Goal: Task Accomplishment & Management: Manage account settings

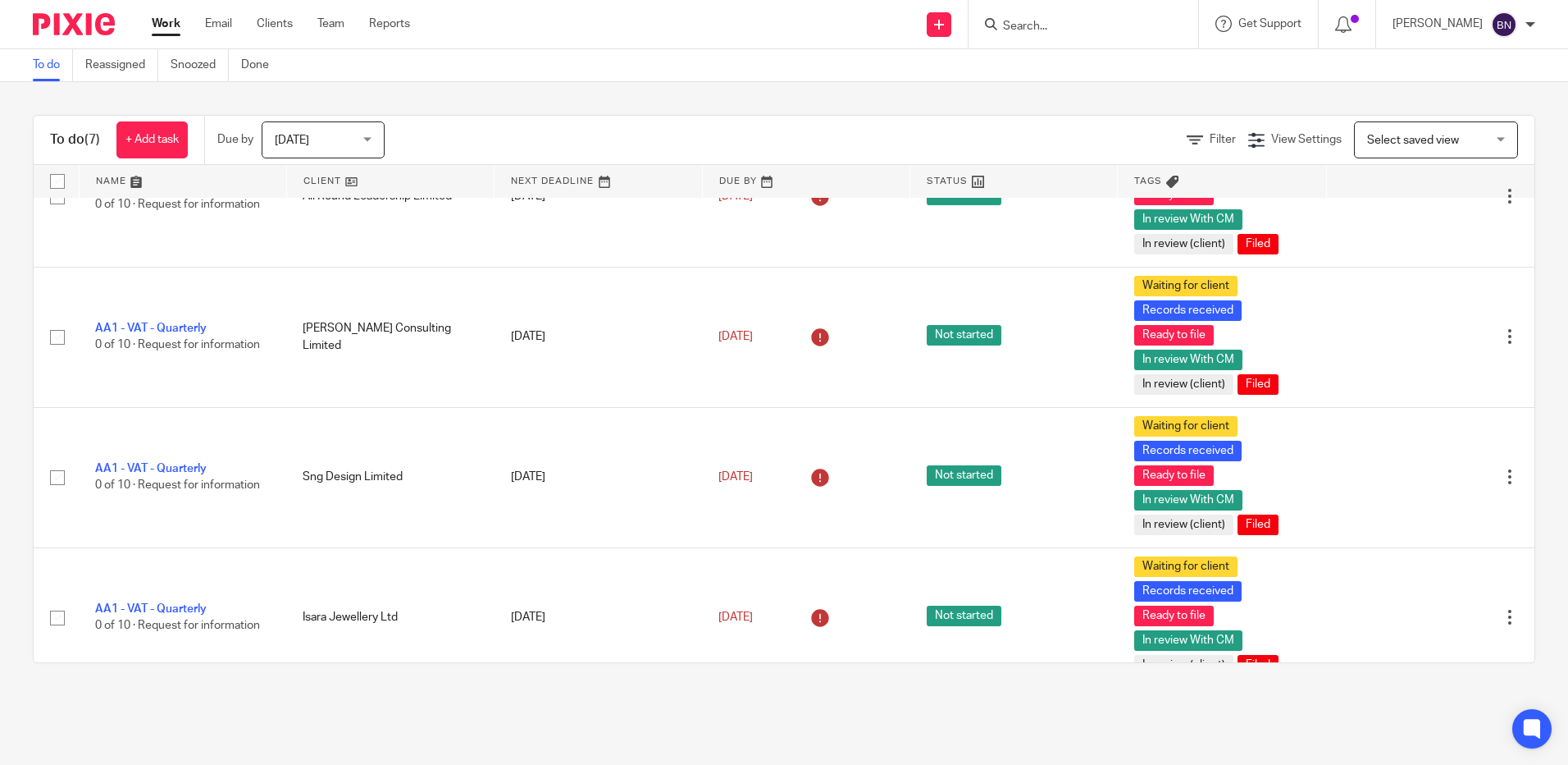
scroll to position [518, 0]
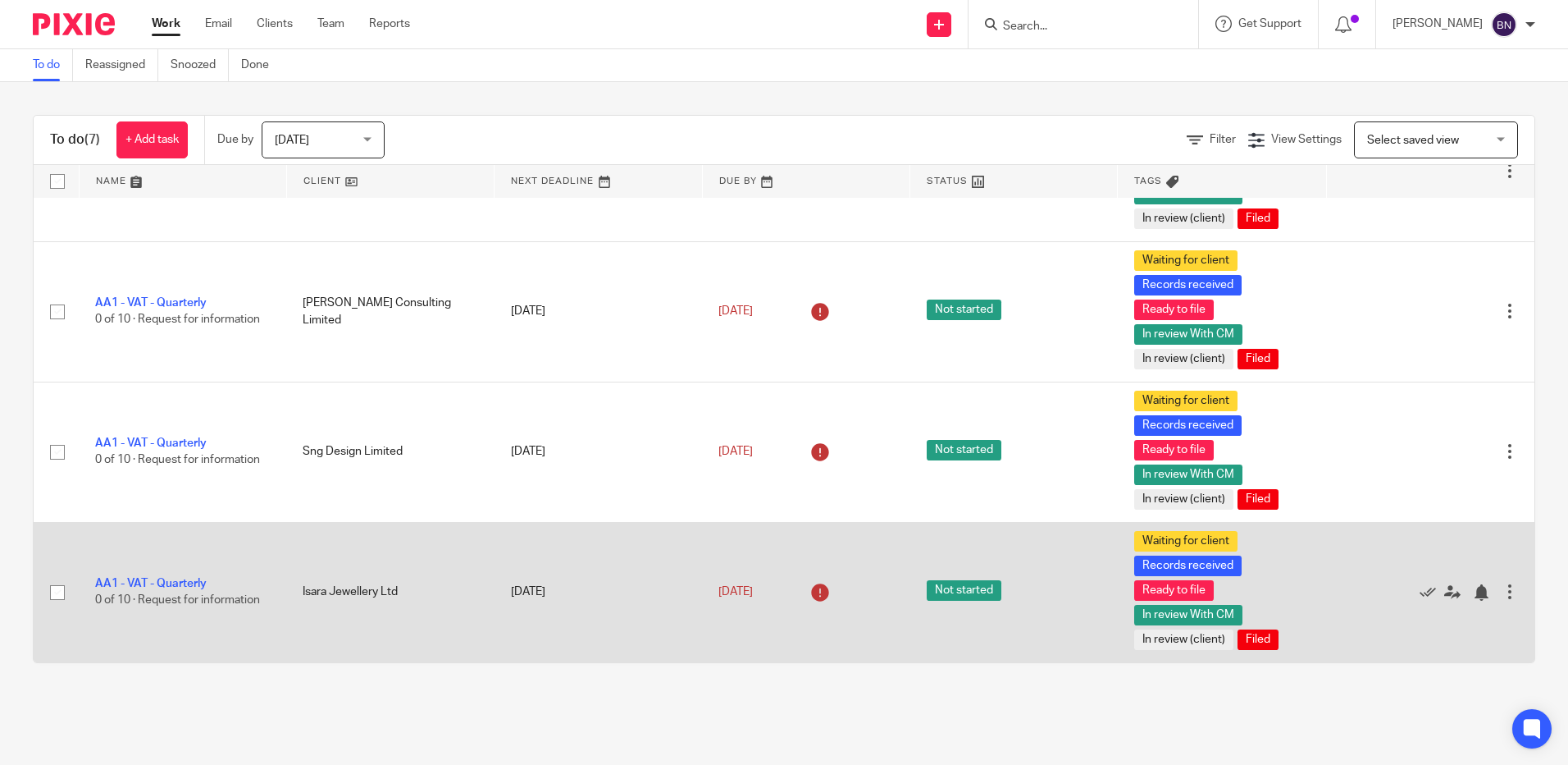
click at [473, 577] on td "Isara Jewellery Ltd" at bounding box center [390, 592] width 207 height 140
click at [163, 583] on link "AA1 - VAT - Quarterly" at bounding box center [151, 583] width 112 height 11
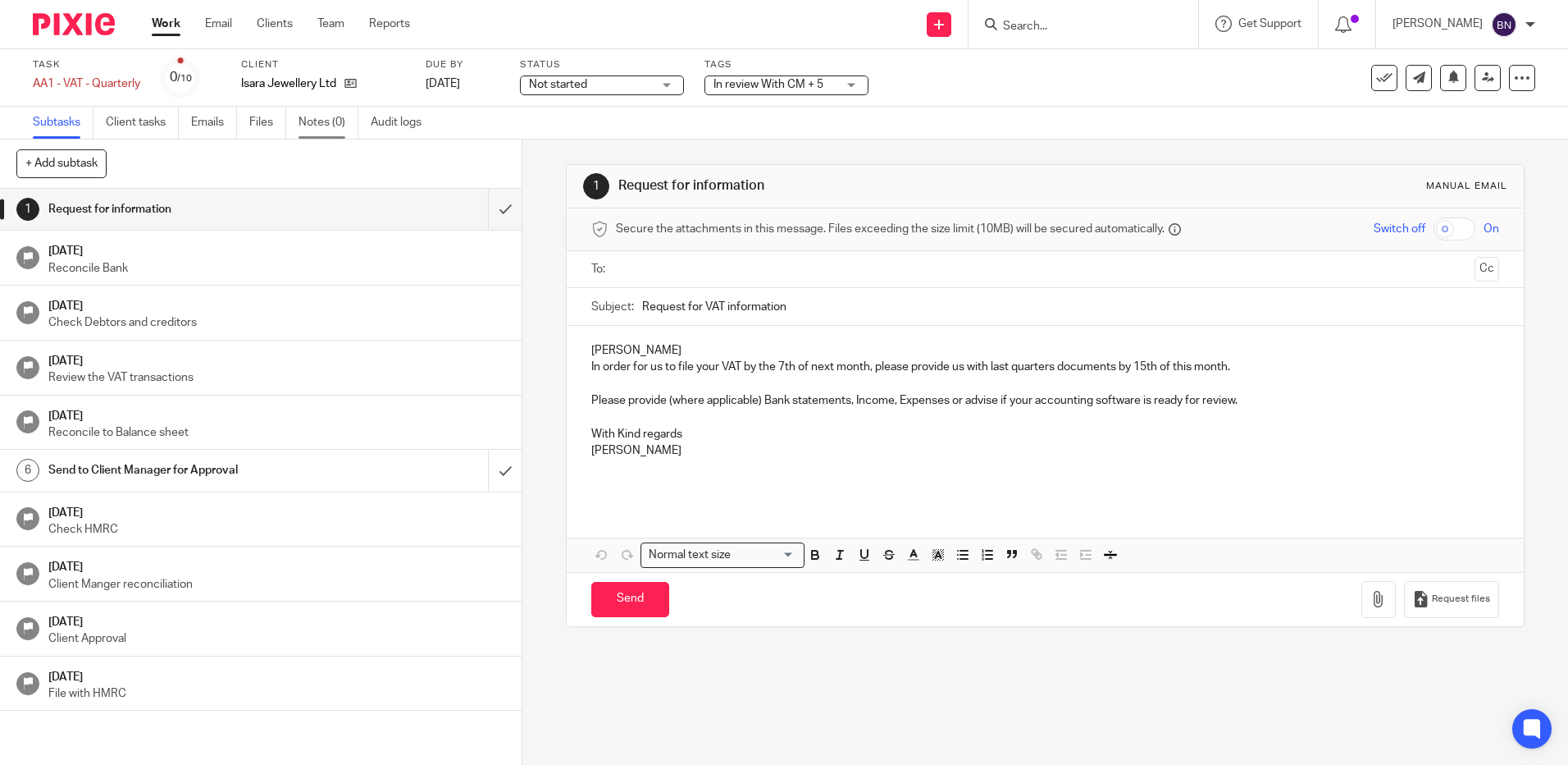
click at [320, 122] on link "Notes (0)" at bounding box center [329, 122] width 60 height 32
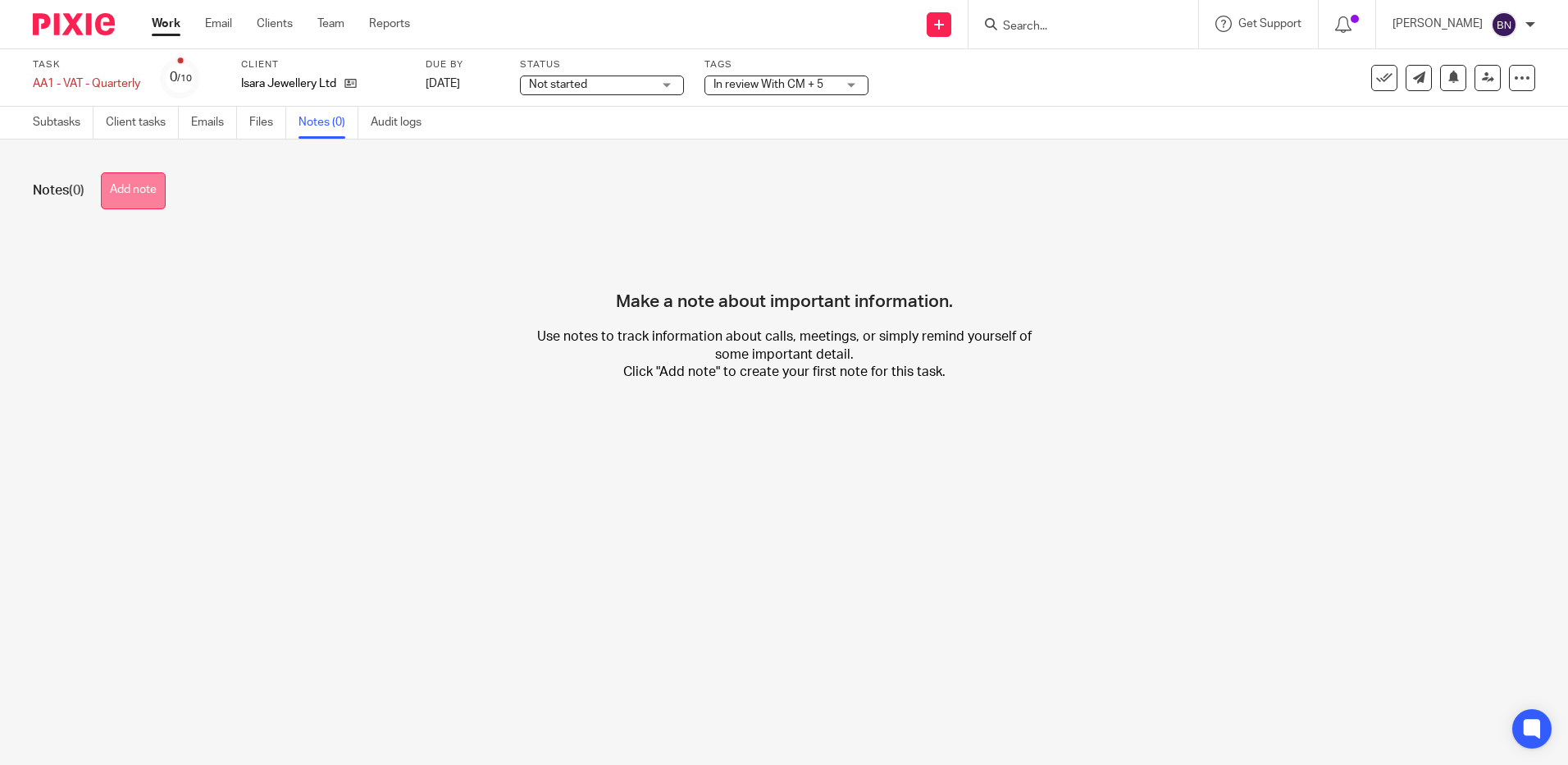
click at [142, 196] on button "Add note" at bounding box center [132, 190] width 65 height 37
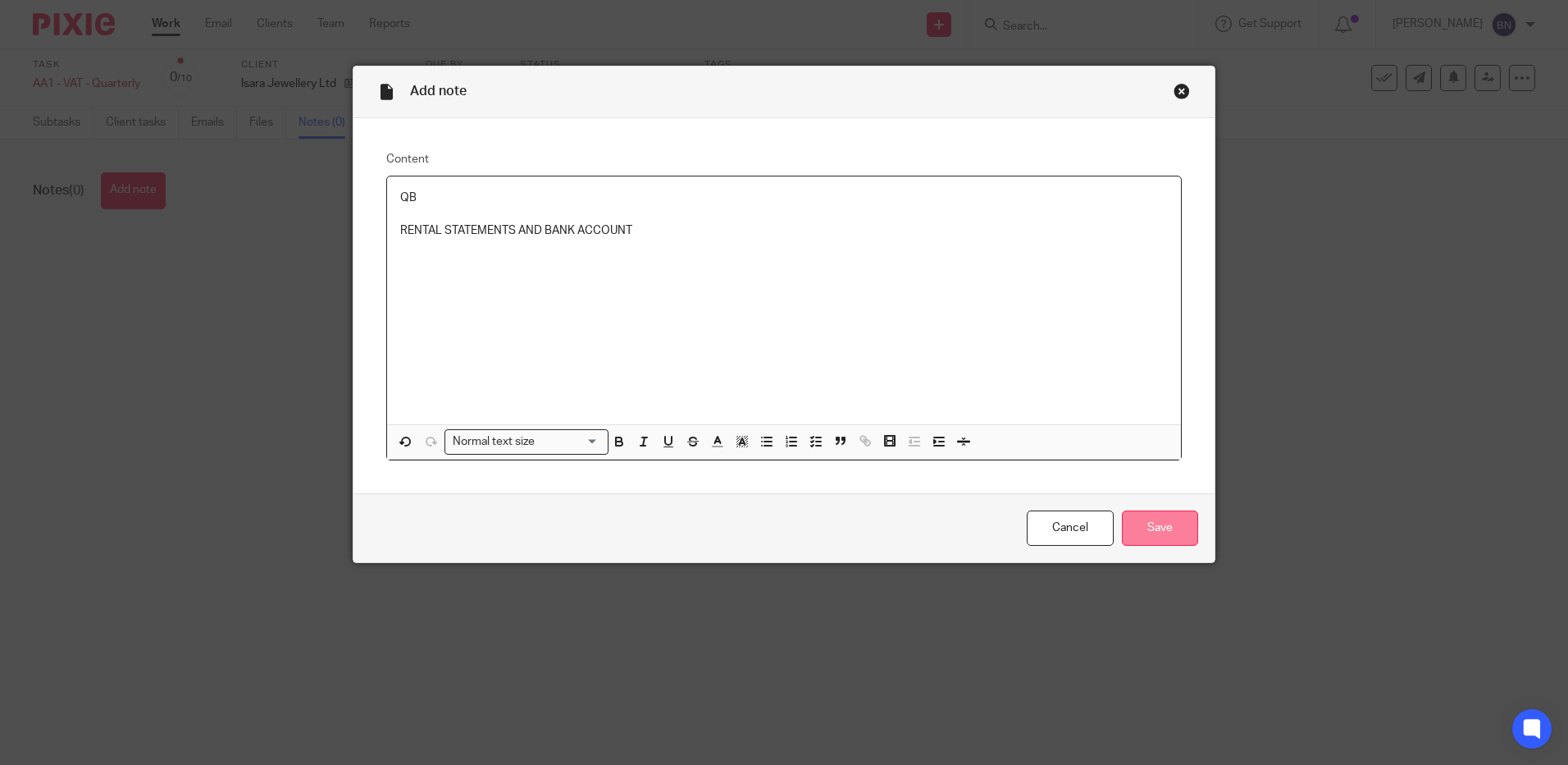
click at [1171, 530] on input "Save" at bounding box center [1160, 527] width 77 height 35
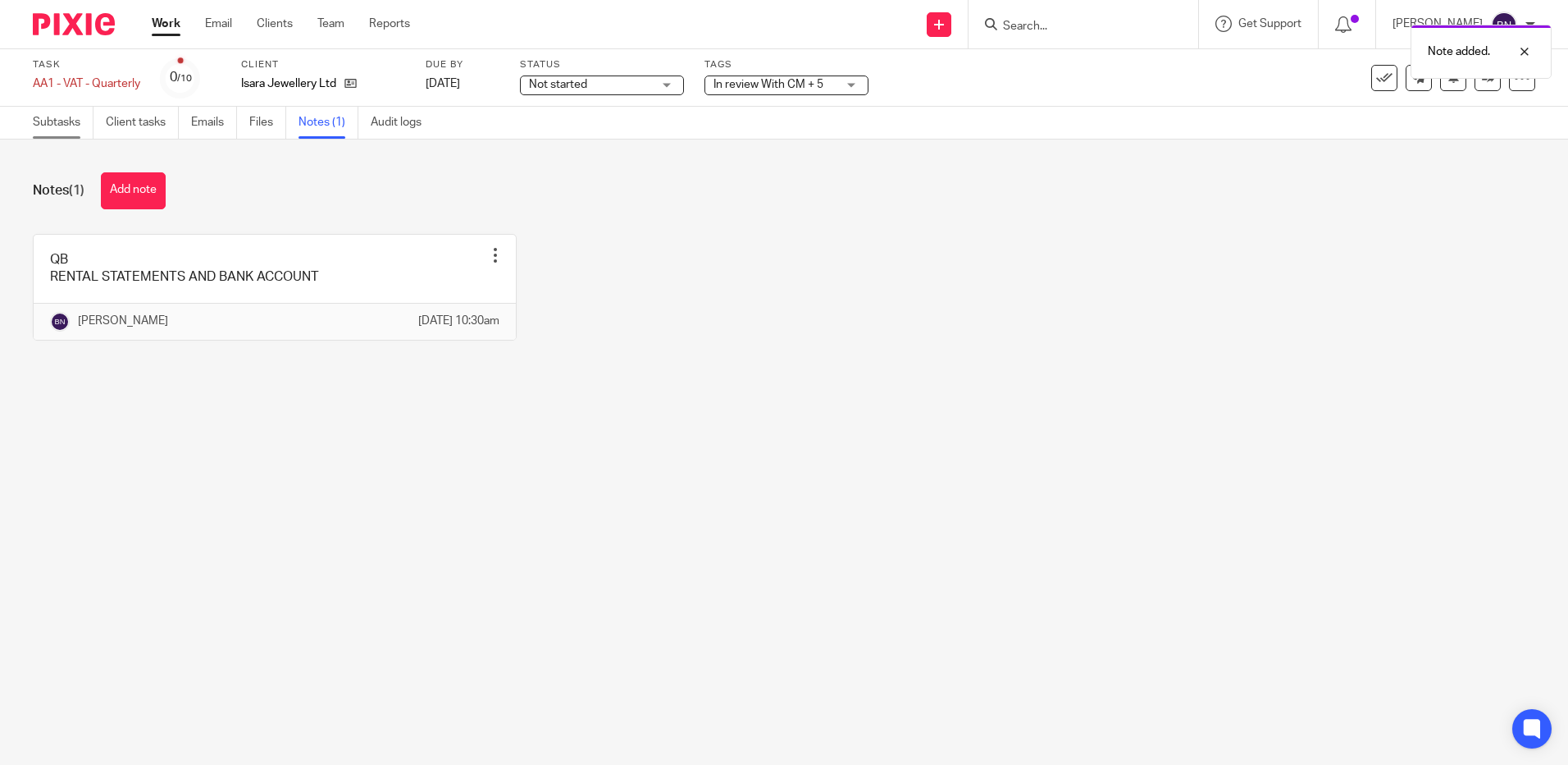
click at [48, 126] on link "Subtasks" at bounding box center [63, 122] width 61 height 32
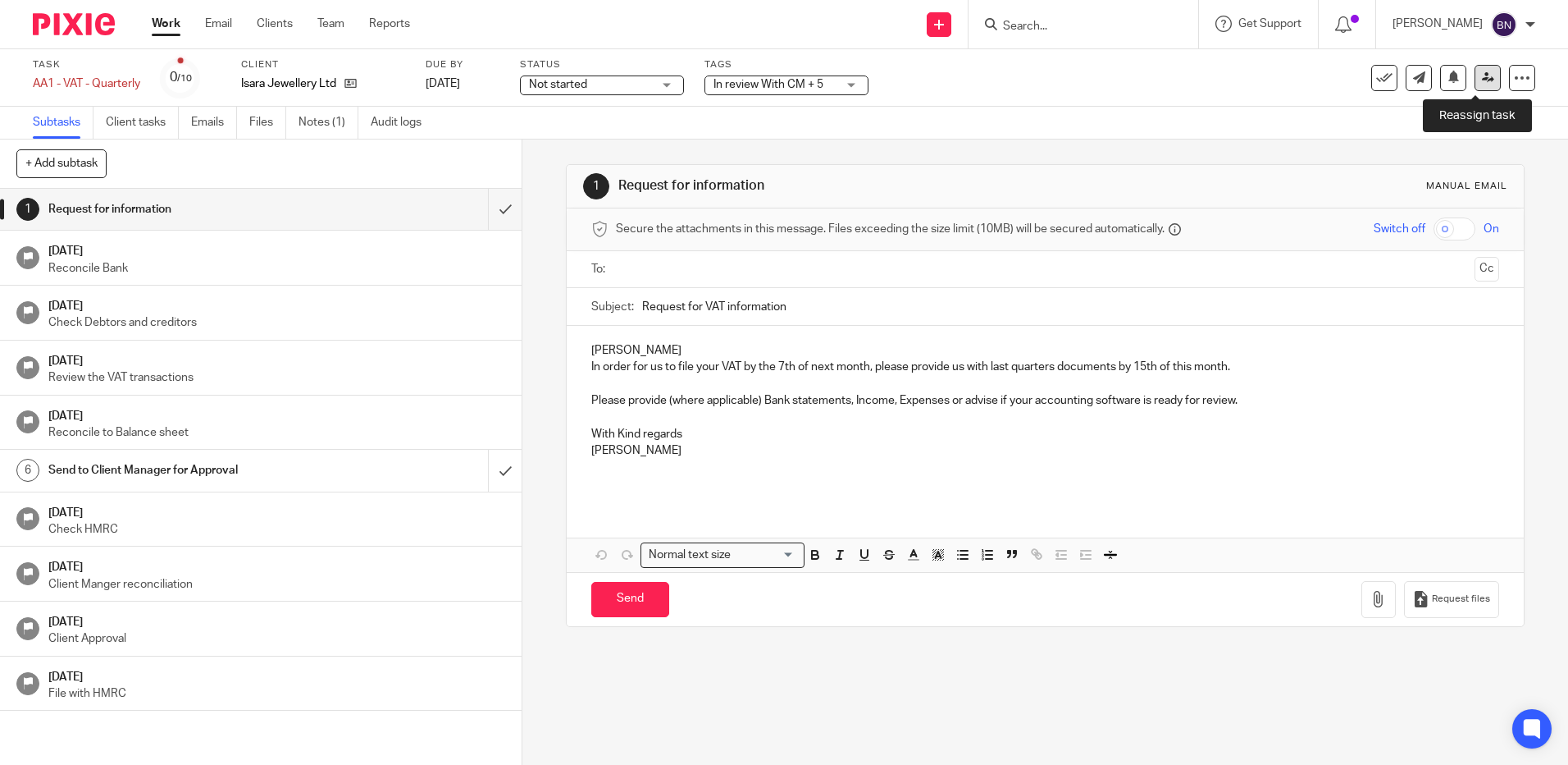
click at [1482, 77] on icon at bounding box center [1488, 77] width 12 height 12
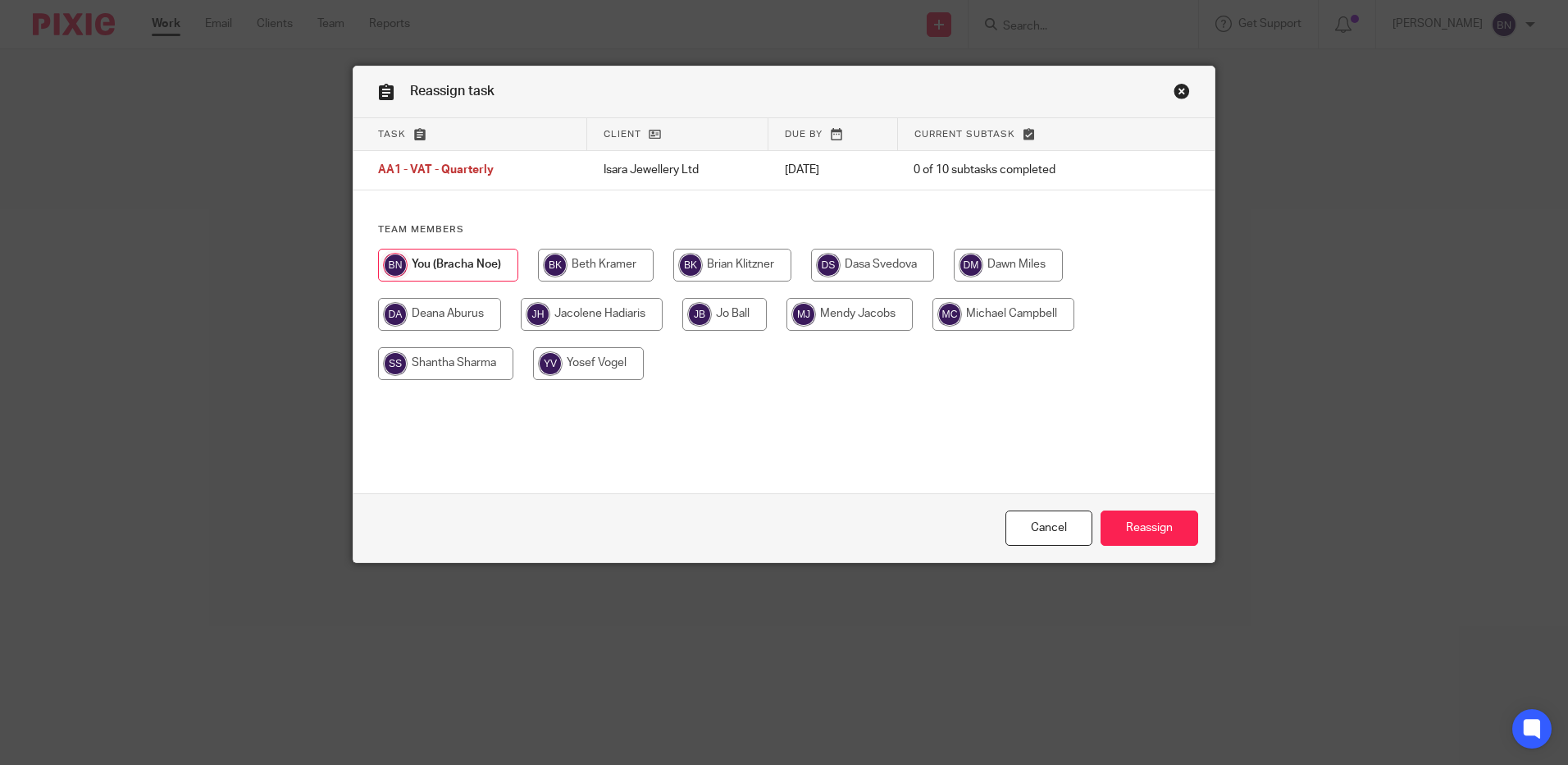
click at [727, 304] on input "radio" at bounding box center [724, 314] width 84 height 33
radio input "true"
click at [1153, 522] on input "Reassign" at bounding box center [1149, 527] width 97 height 35
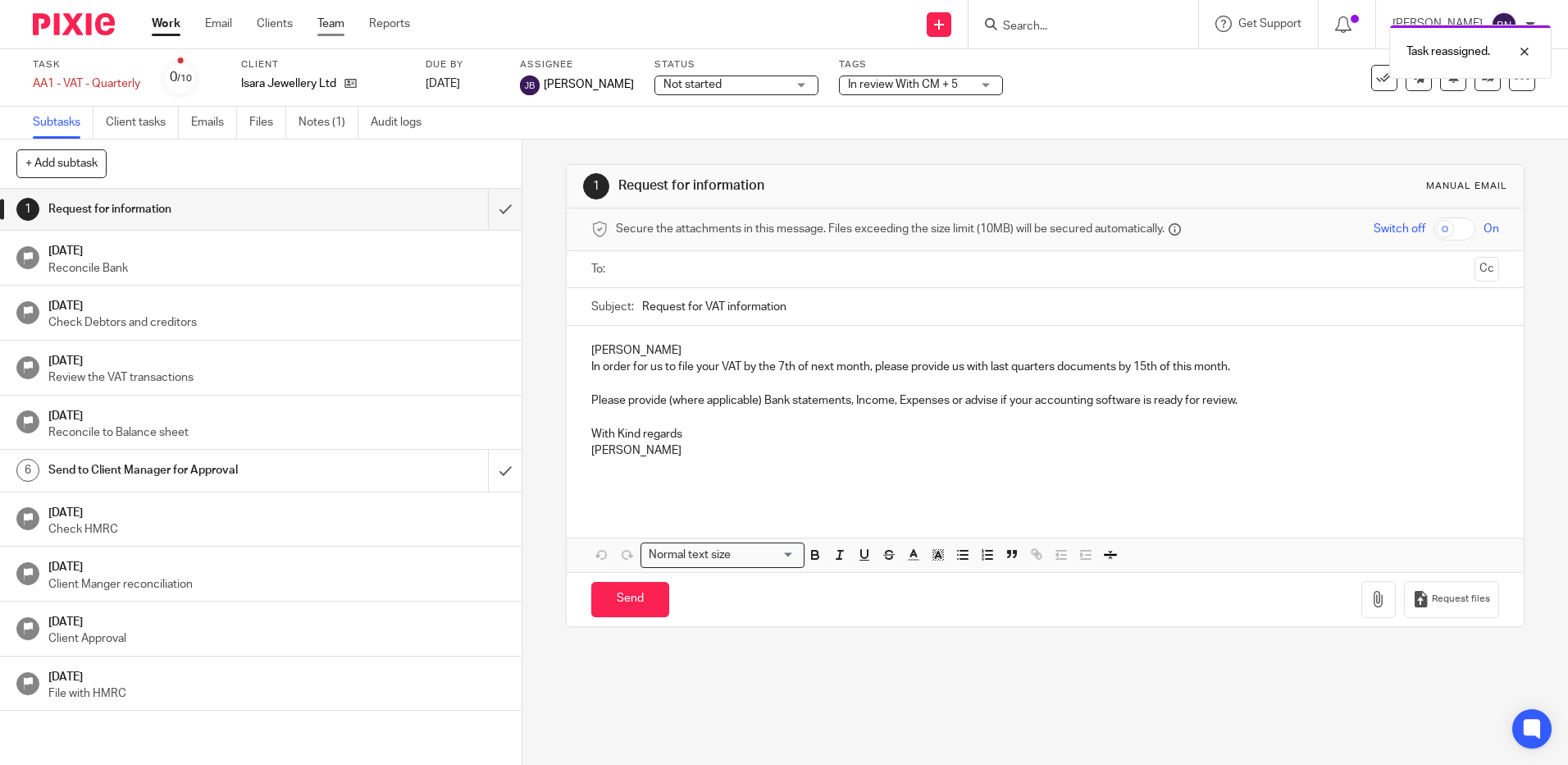
click at [336, 20] on link "Team" at bounding box center [330, 23] width 27 height 16
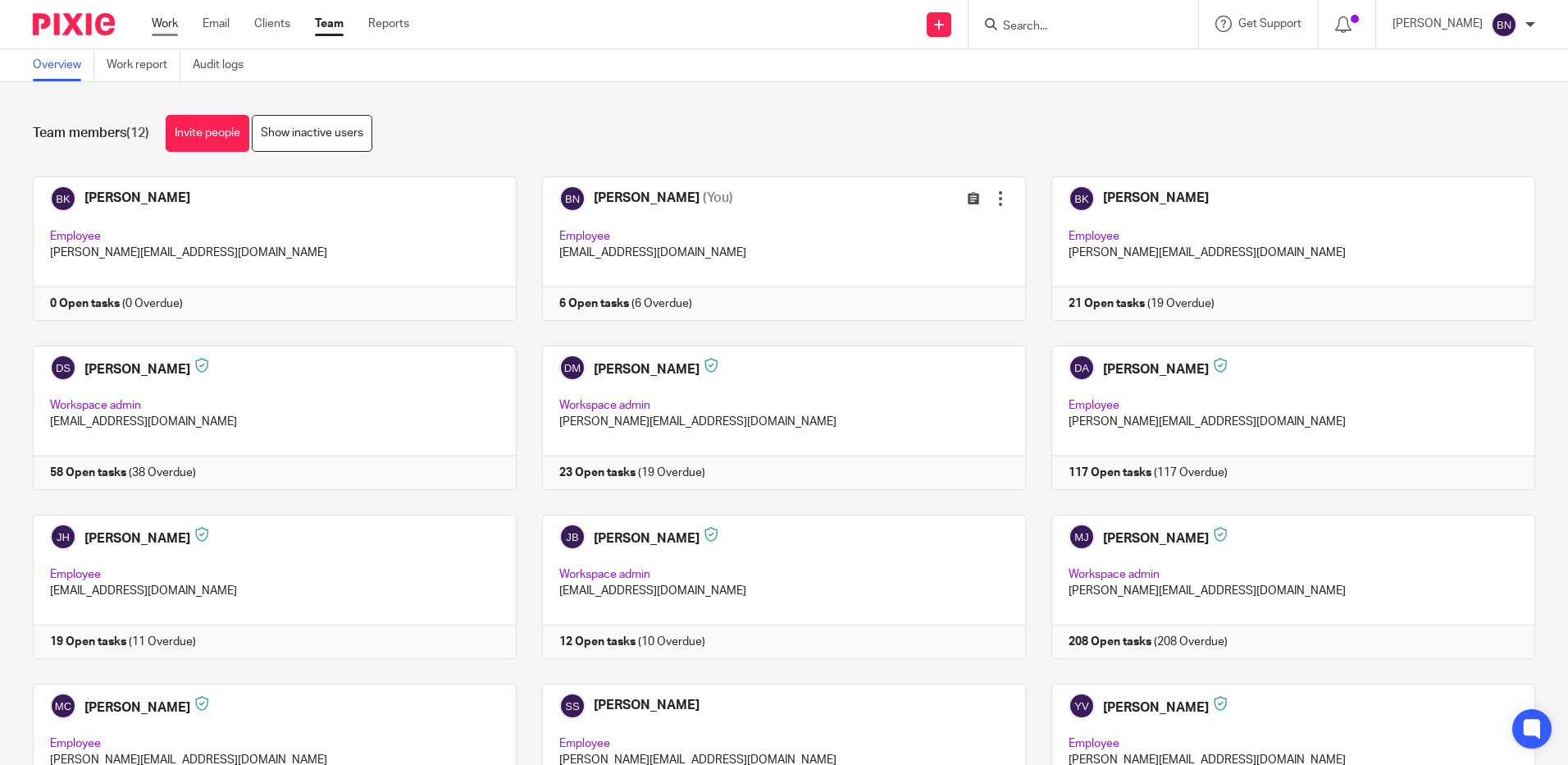
click at [164, 27] on link "Work" at bounding box center [164, 23] width 27 height 16
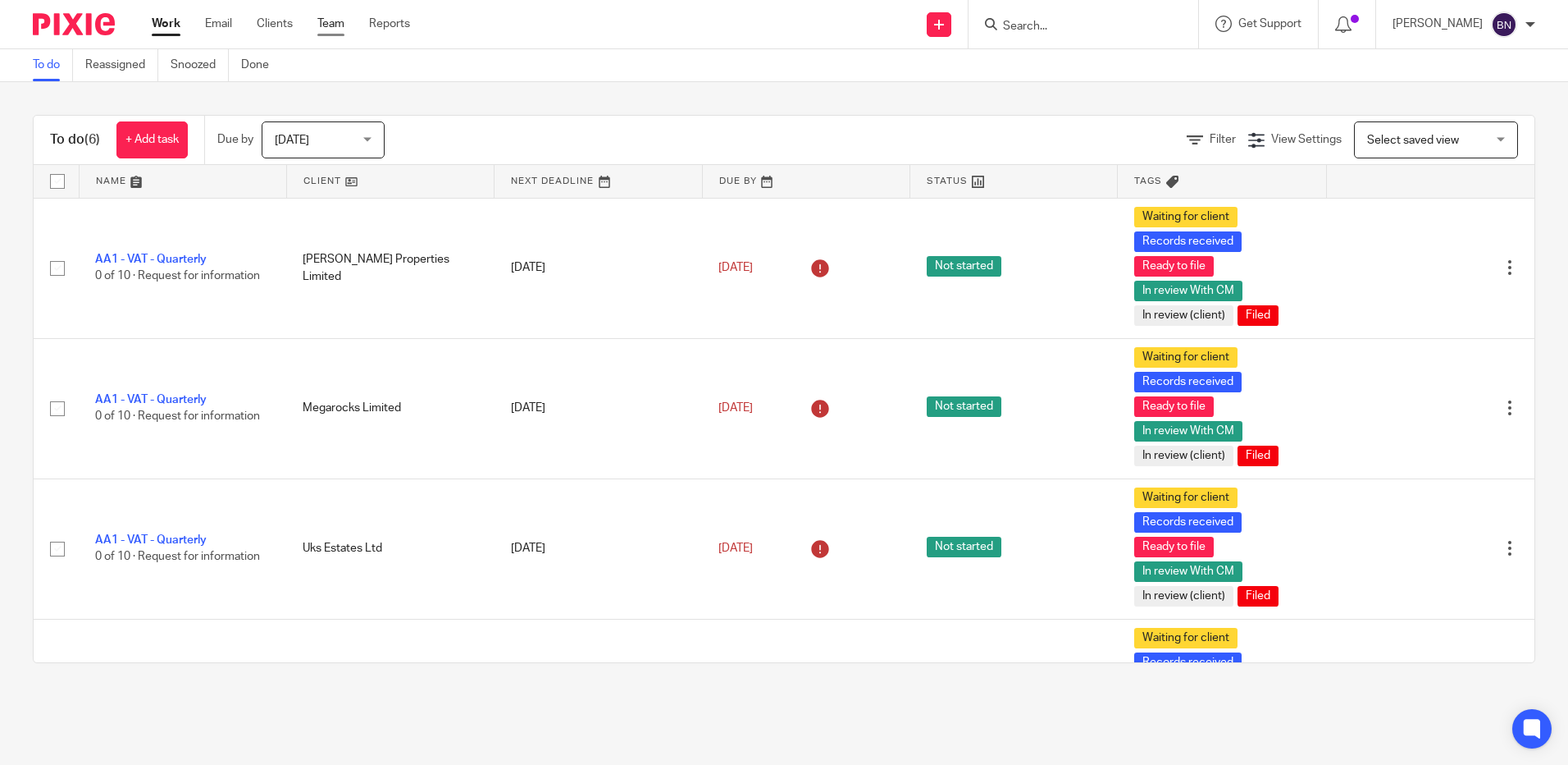
click at [341, 22] on link "Team" at bounding box center [330, 23] width 27 height 16
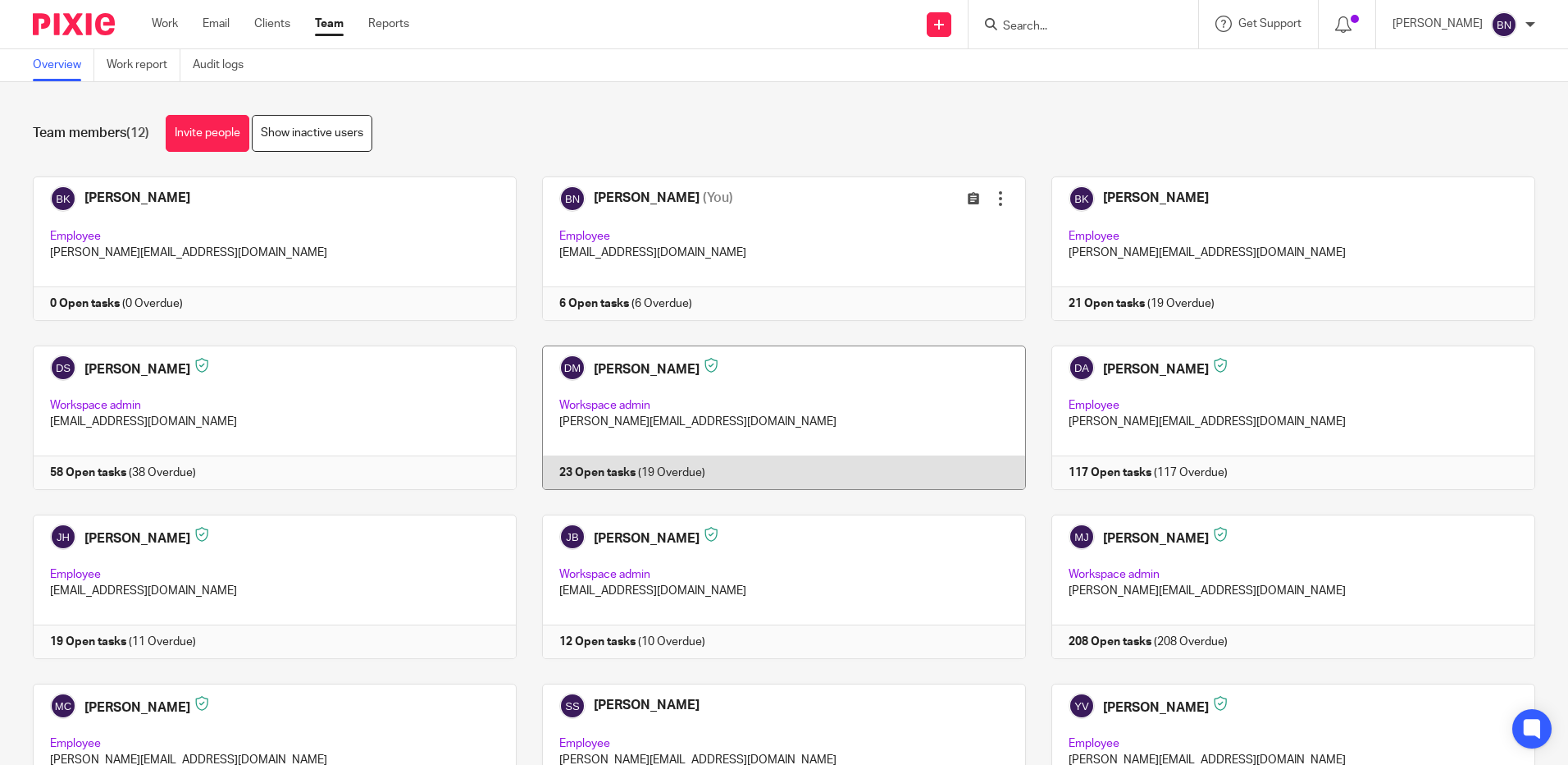
scroll to position [120, 0]
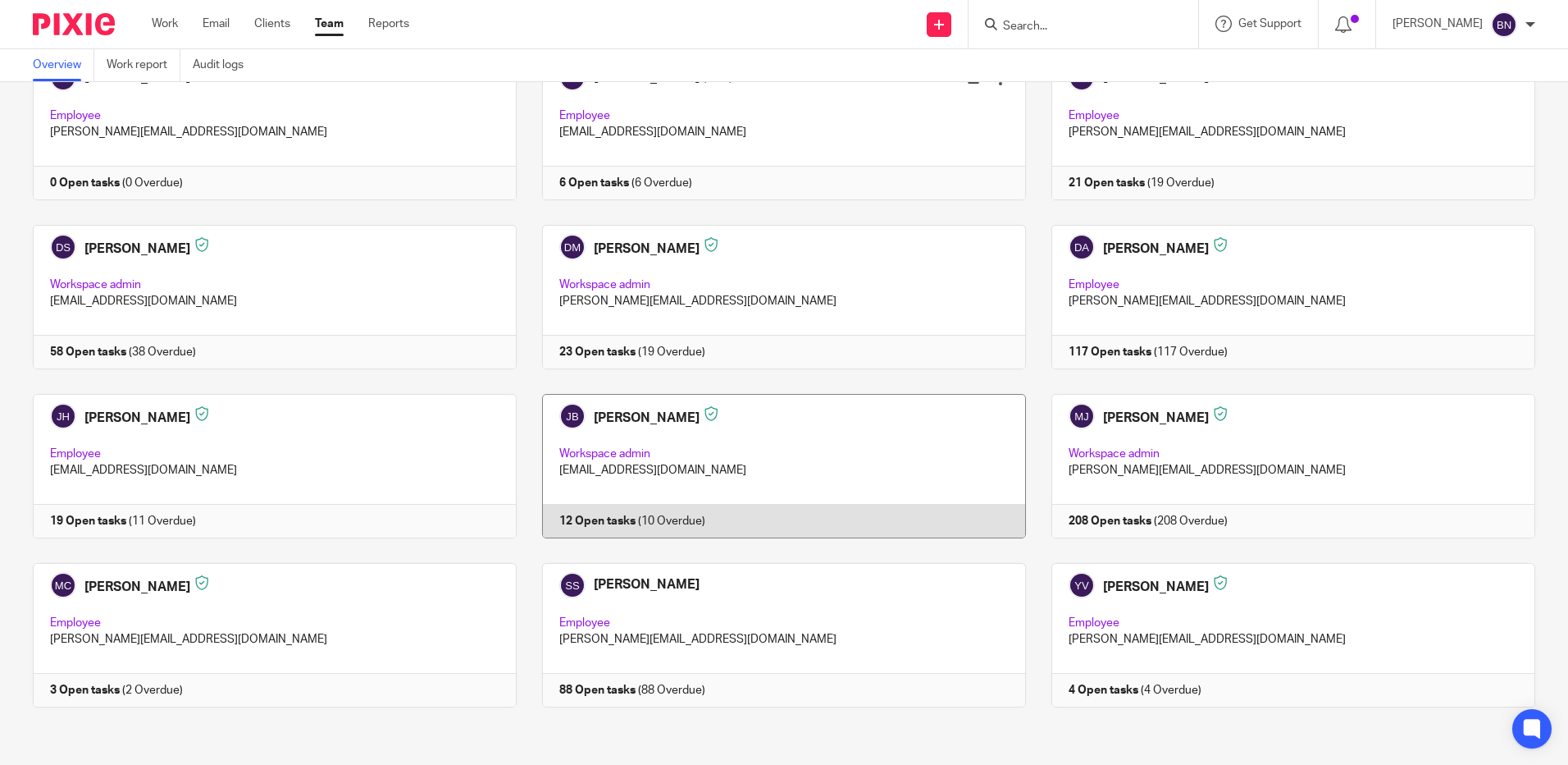
click at [682, 448] on link at bounding box center [772, 466] width 509 height 145
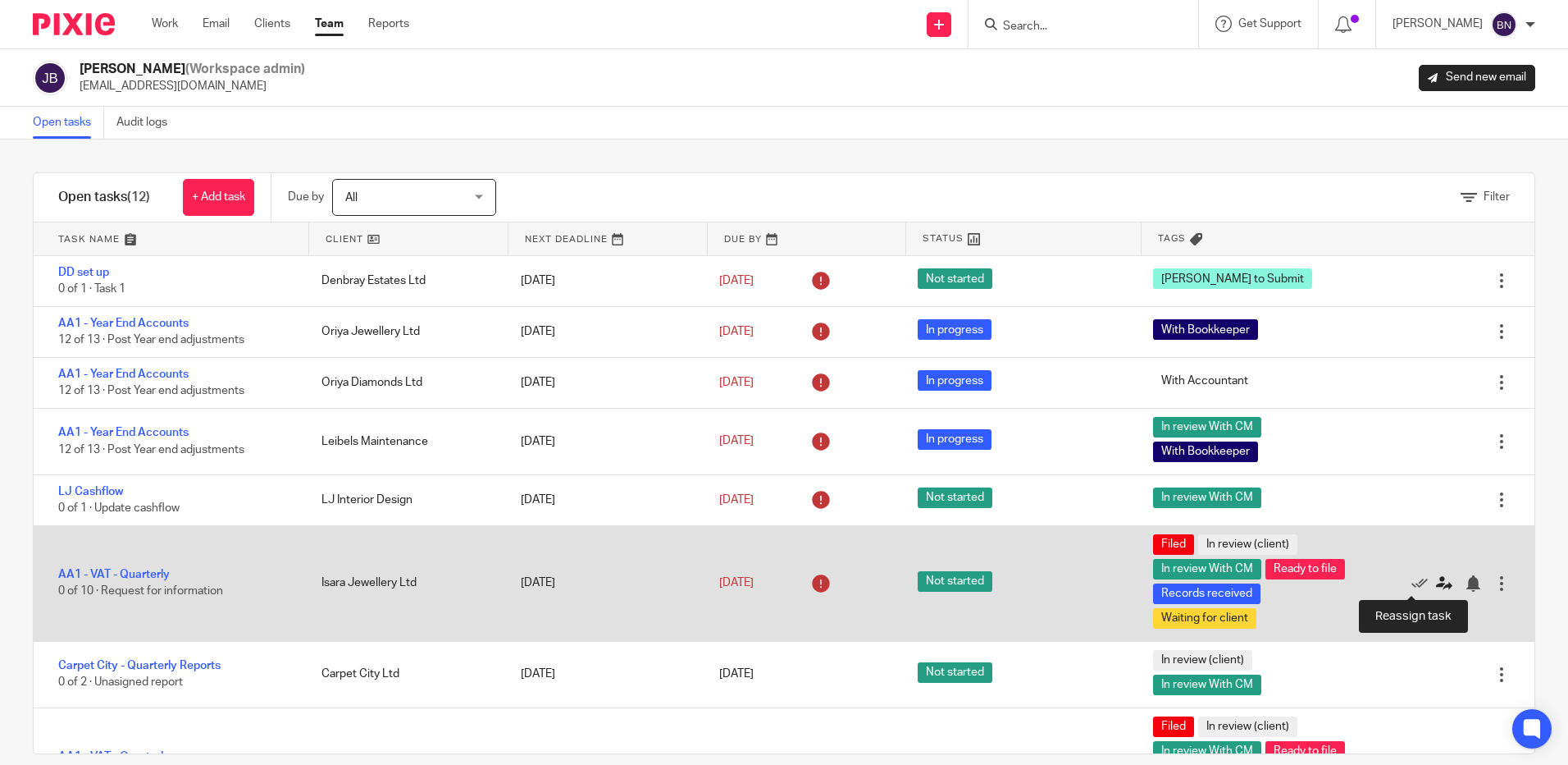
click at [1436, 579] on icon at bounding box center [1444, 583] width 16 height 16
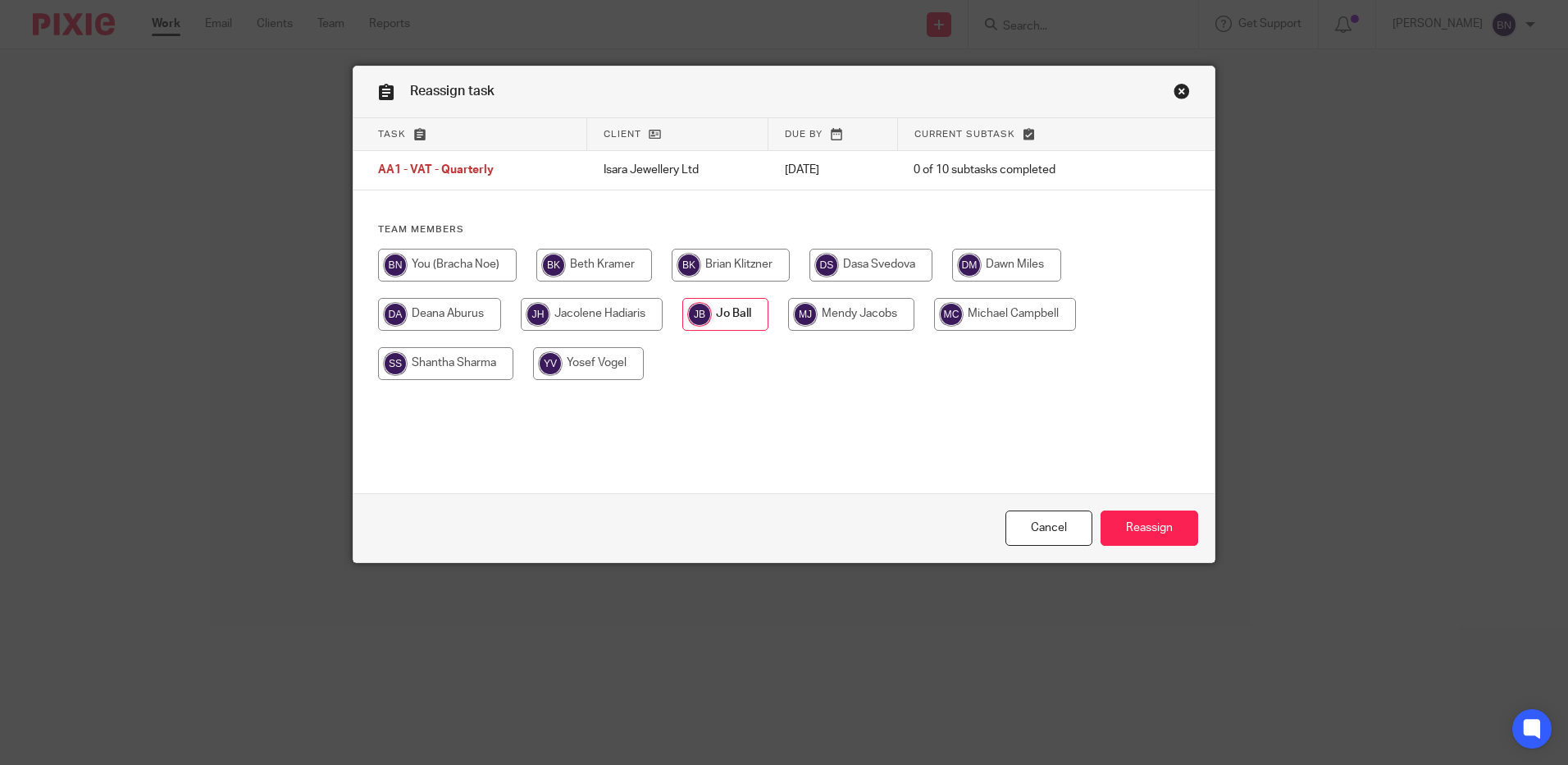
click at [453, 259] on input "radio" at bounding box center [447, 265] width 138 height 33
radio input "true"
click at [1150, 527] on input "Reassign" at bounding box center [1149, 527] width 97 height 35
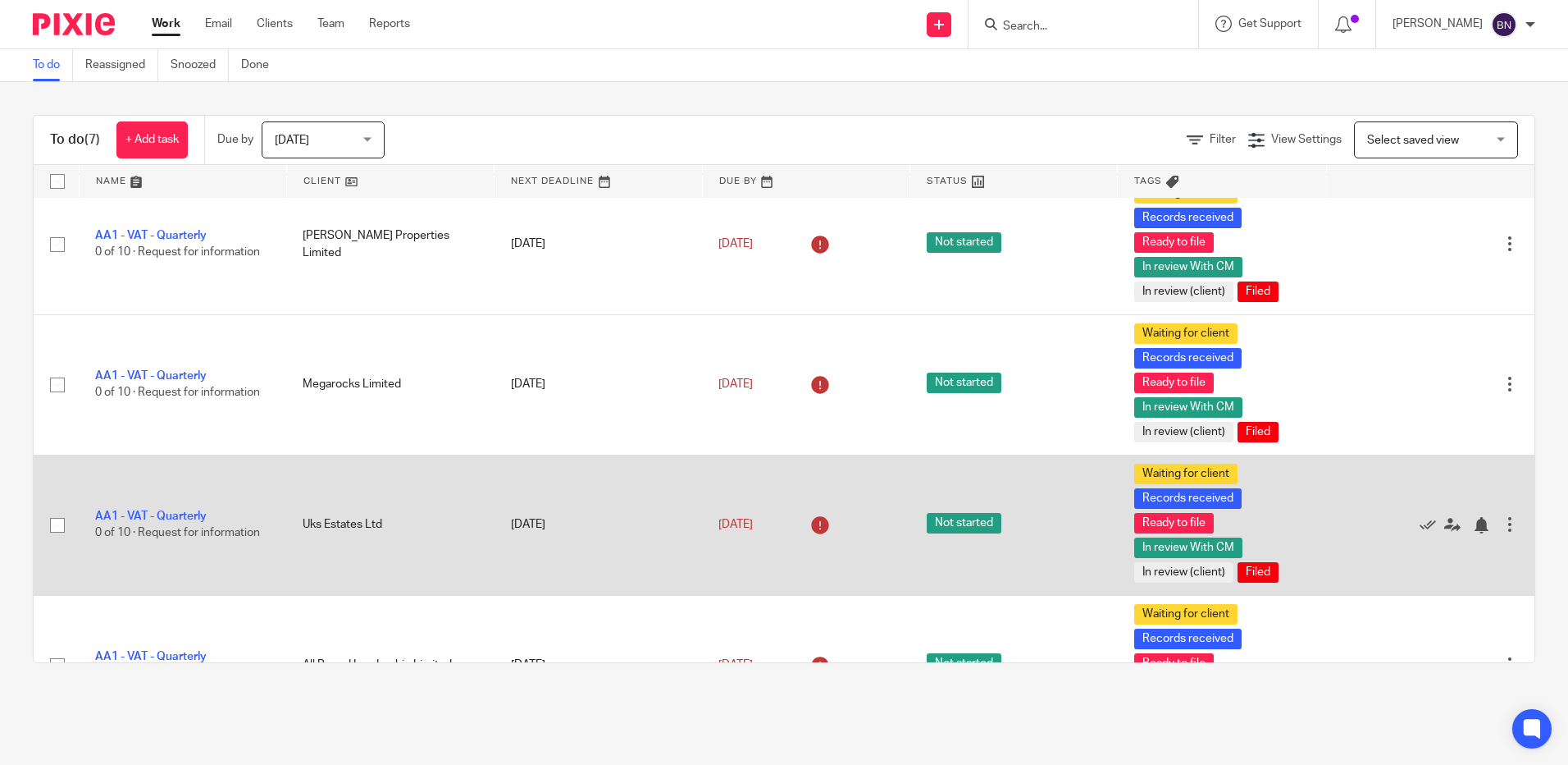
scroll to position [246, 0]
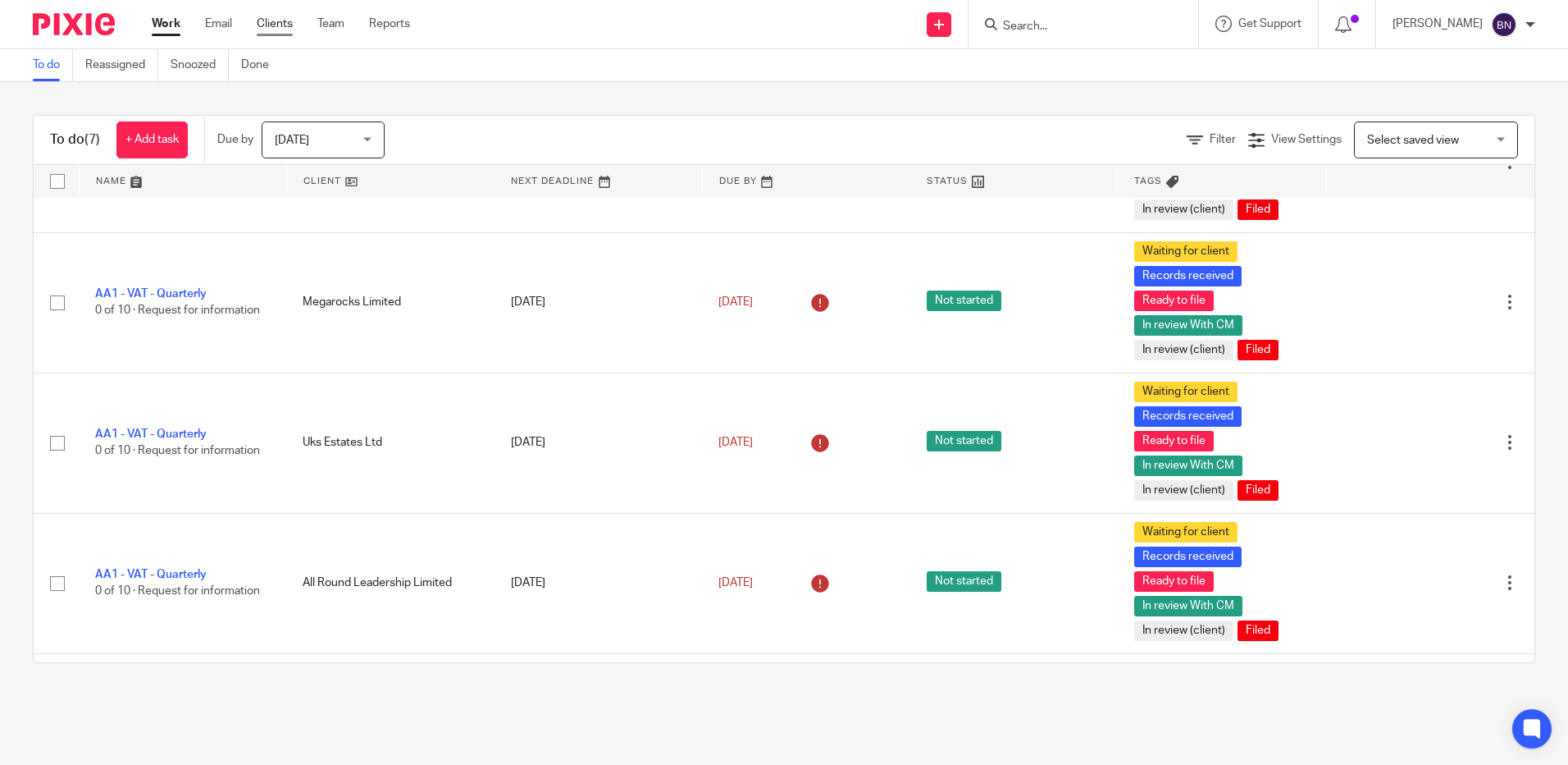
click at [280, 27] on link "Clients" at bounding box center [274, 23] width 36 height 16
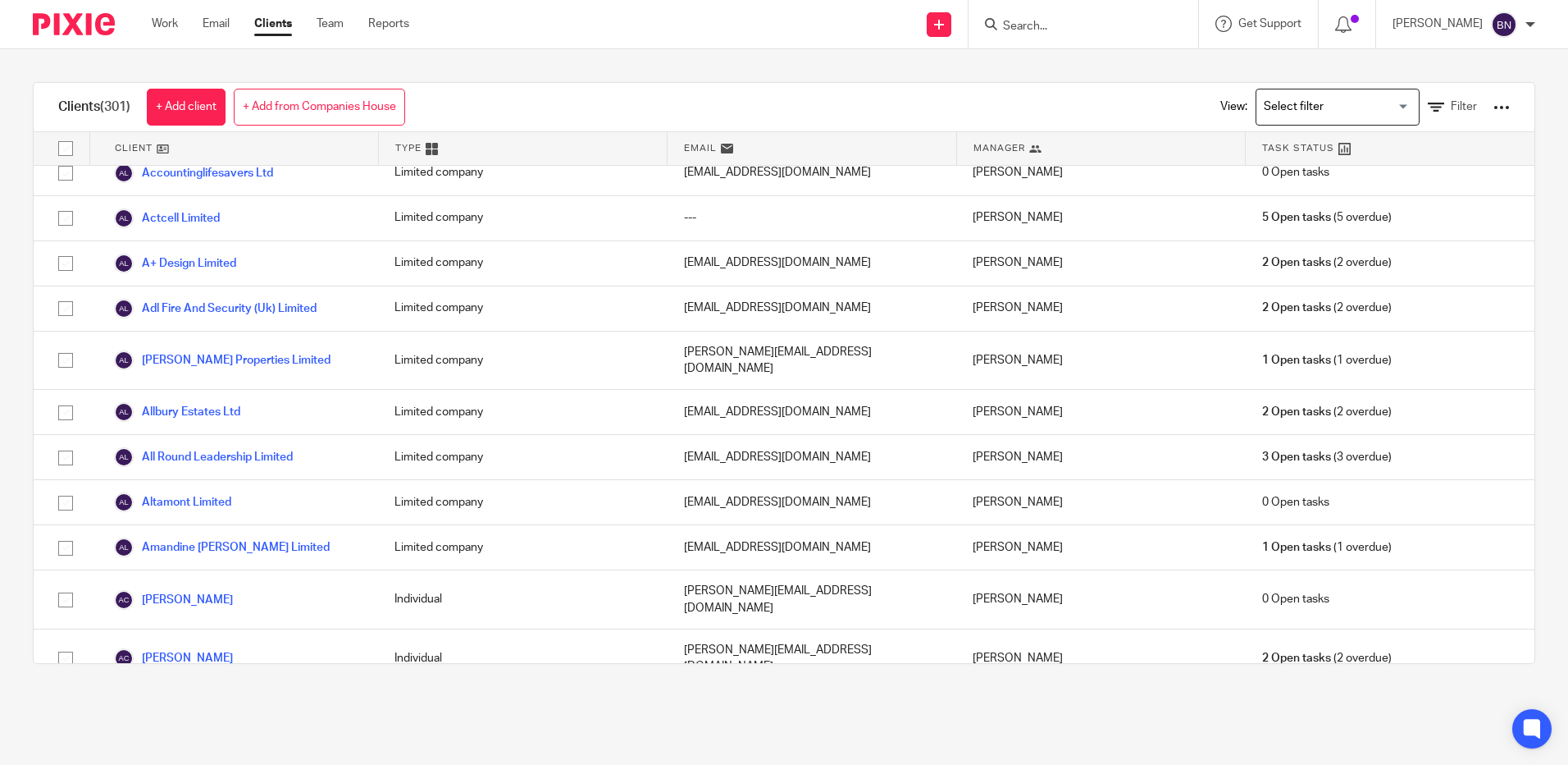
scroll to position [1395, 0]
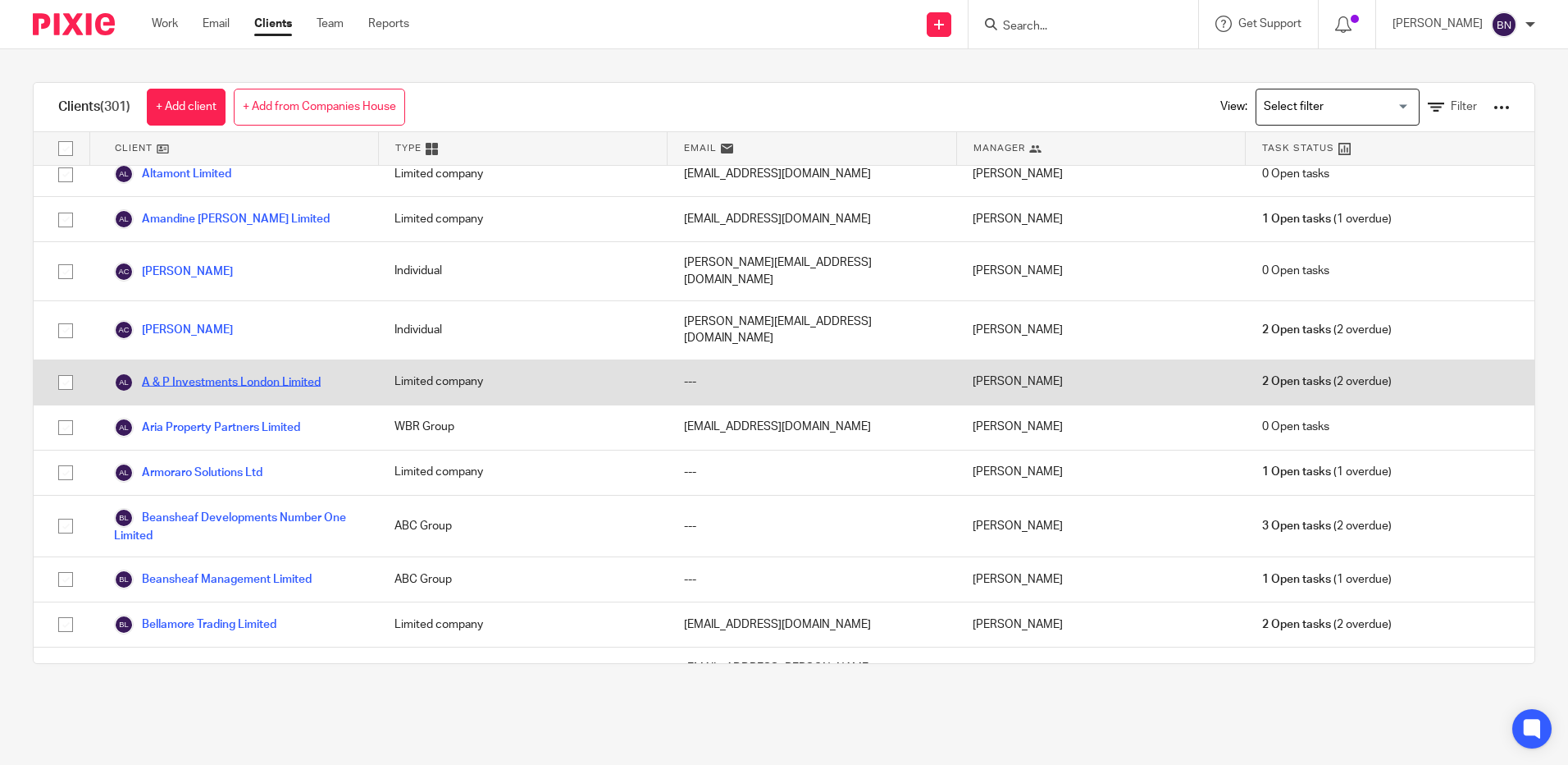
click at [221, 373] on link "A & P Investments London Limited" at bounding box center [218, 382] width 206 height 20
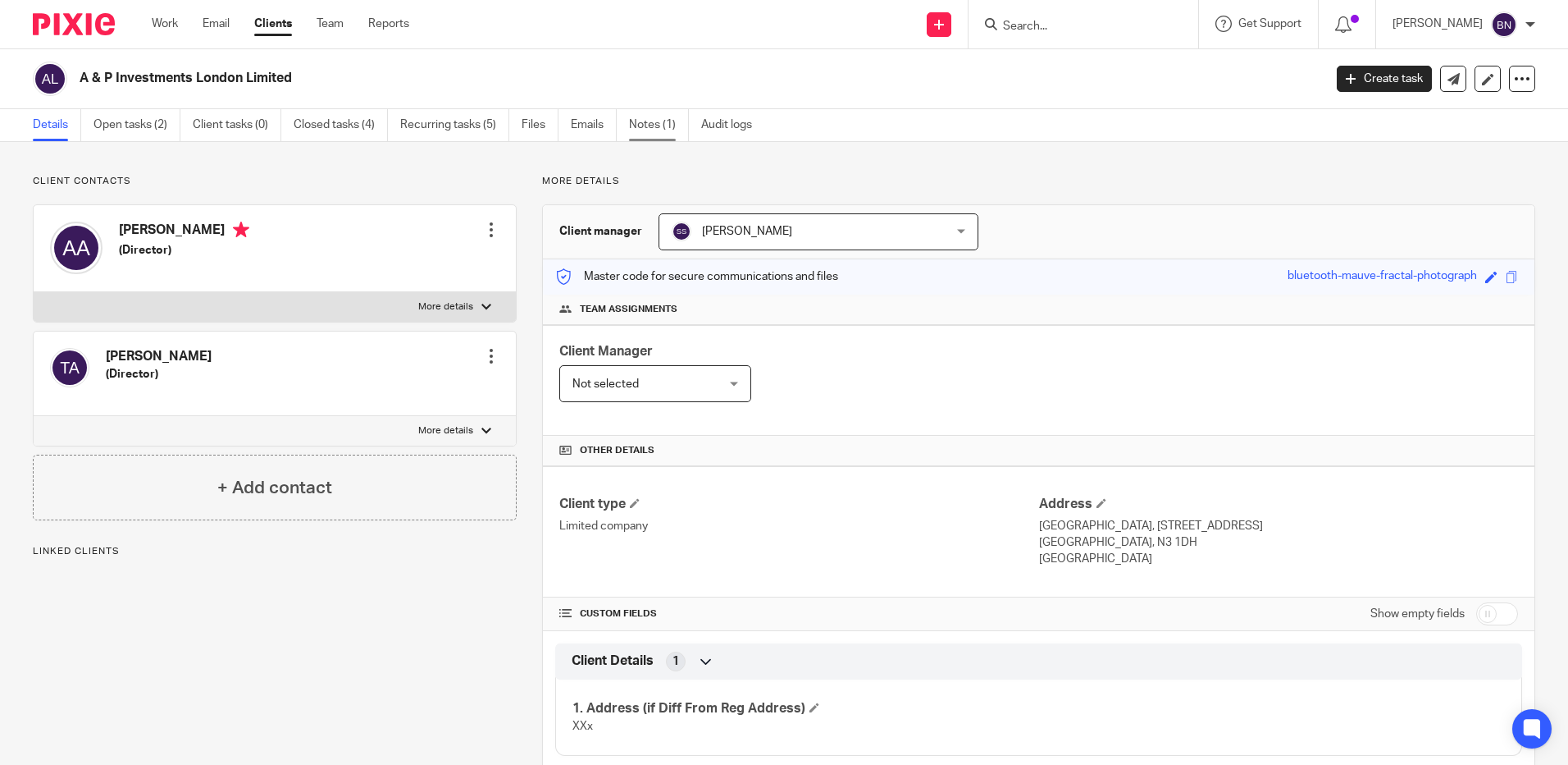
click at [655, 115] on link "Notes (1)" at bounding box center [659, 125] width 60 height 32
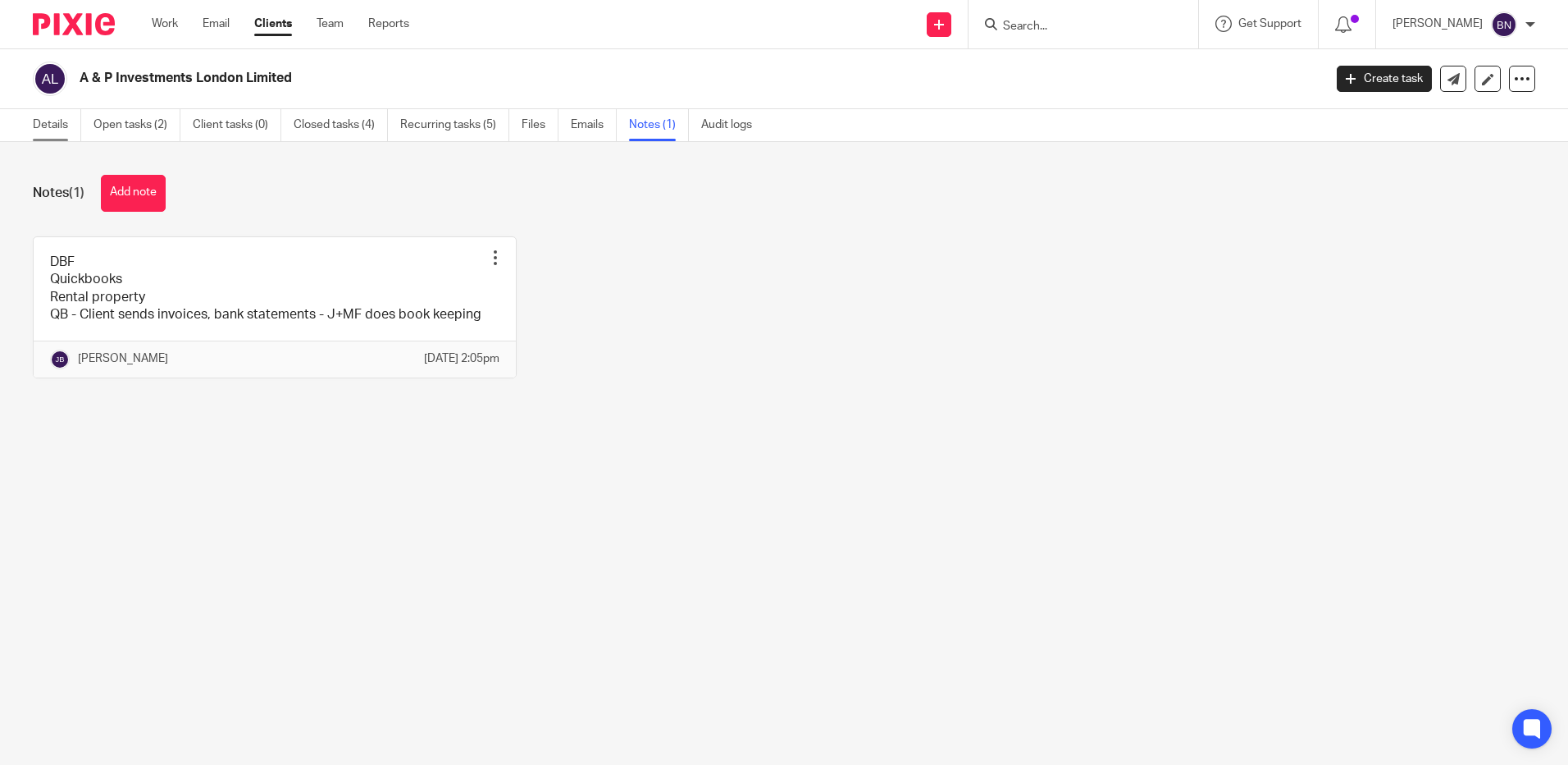
click at [55, 123] on link "Details" at bounding box center [57, 125] width 48 height 32
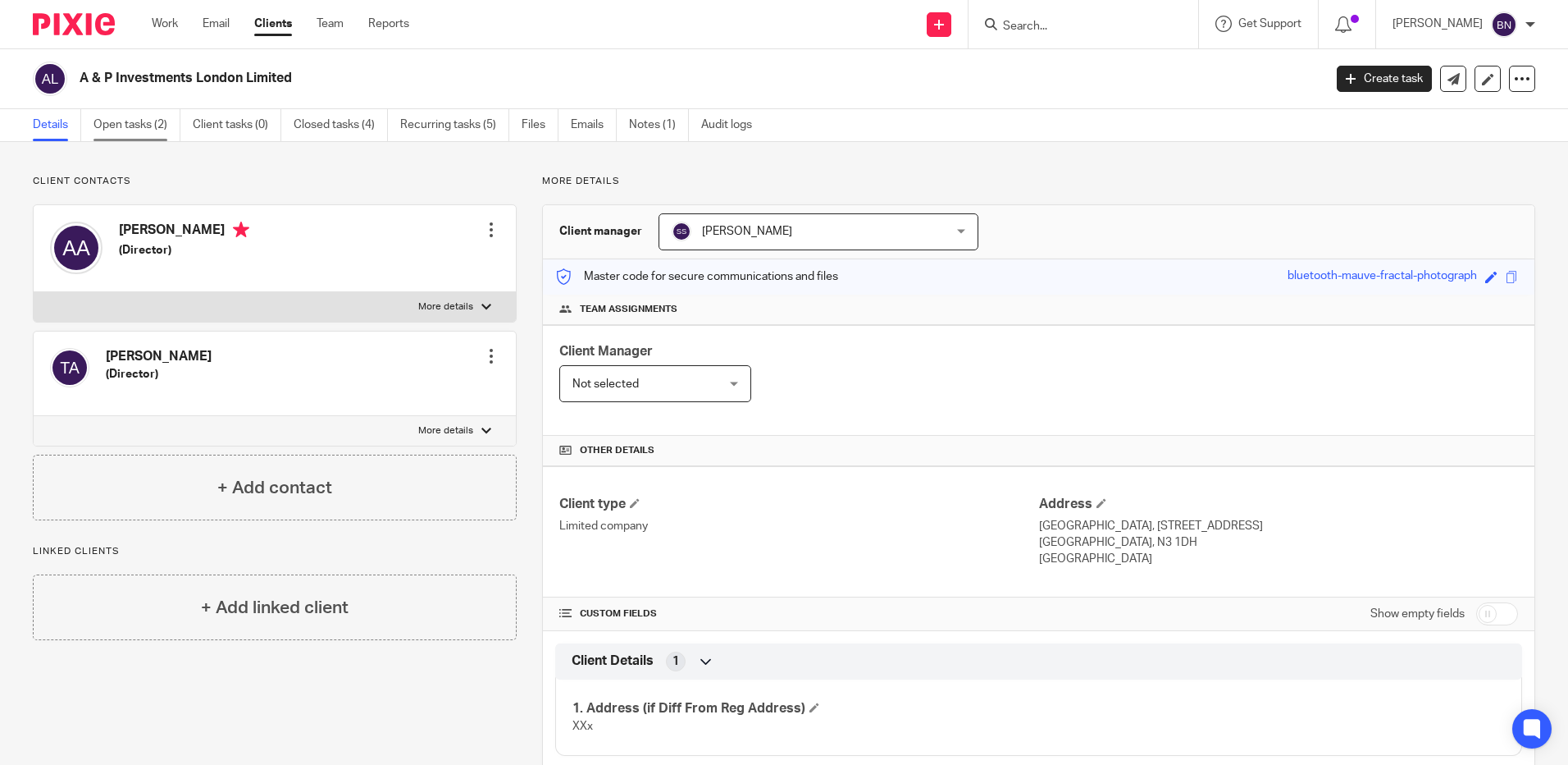
click at [132, 125] on link "Open tasks (2)" at bounding box center [137, 125] width 87 height 32
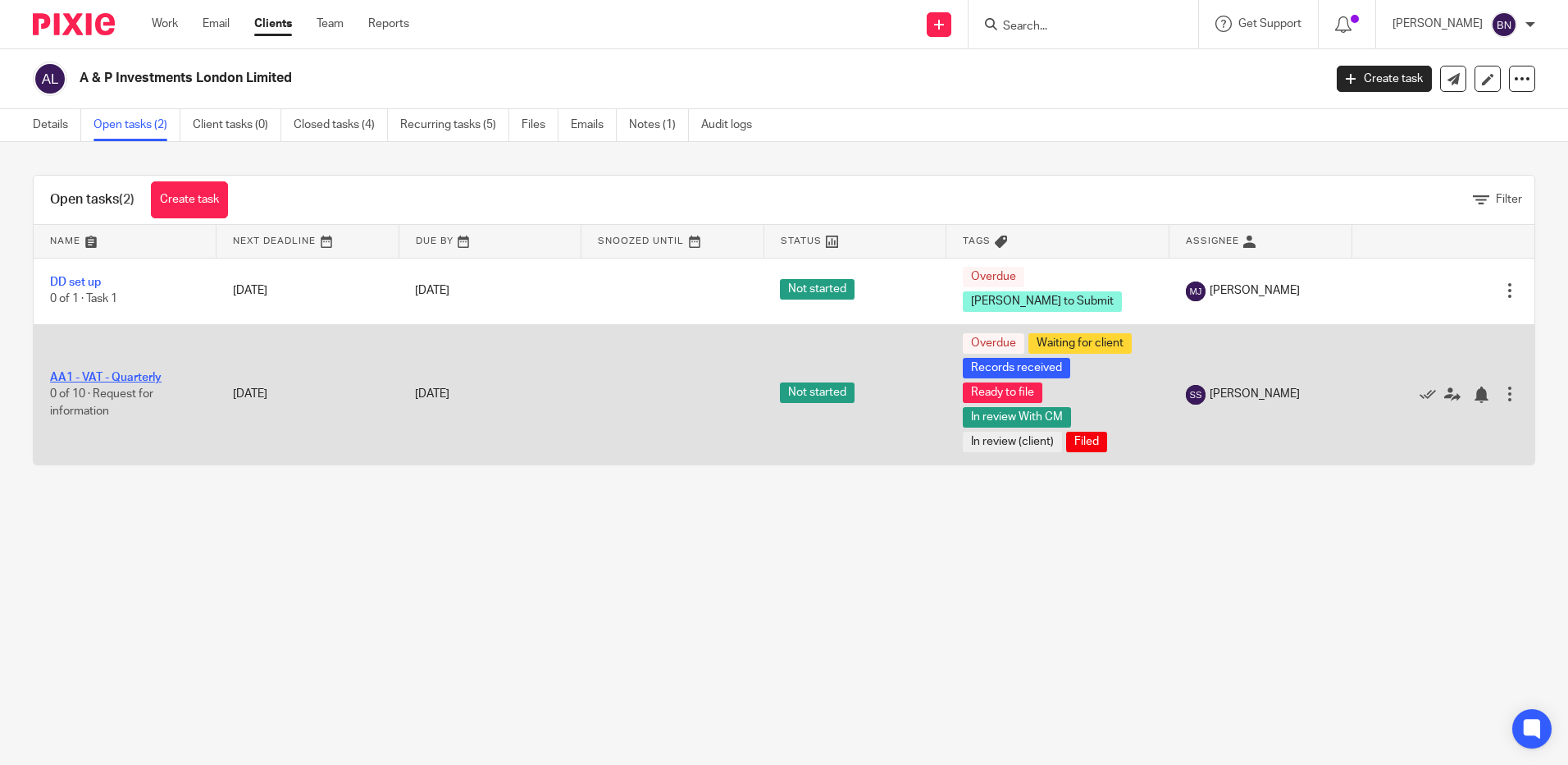
click at [89, 383] on link "AA1 - VAT - Quarterly" at bounding box center [106, 377] width 112 height 11
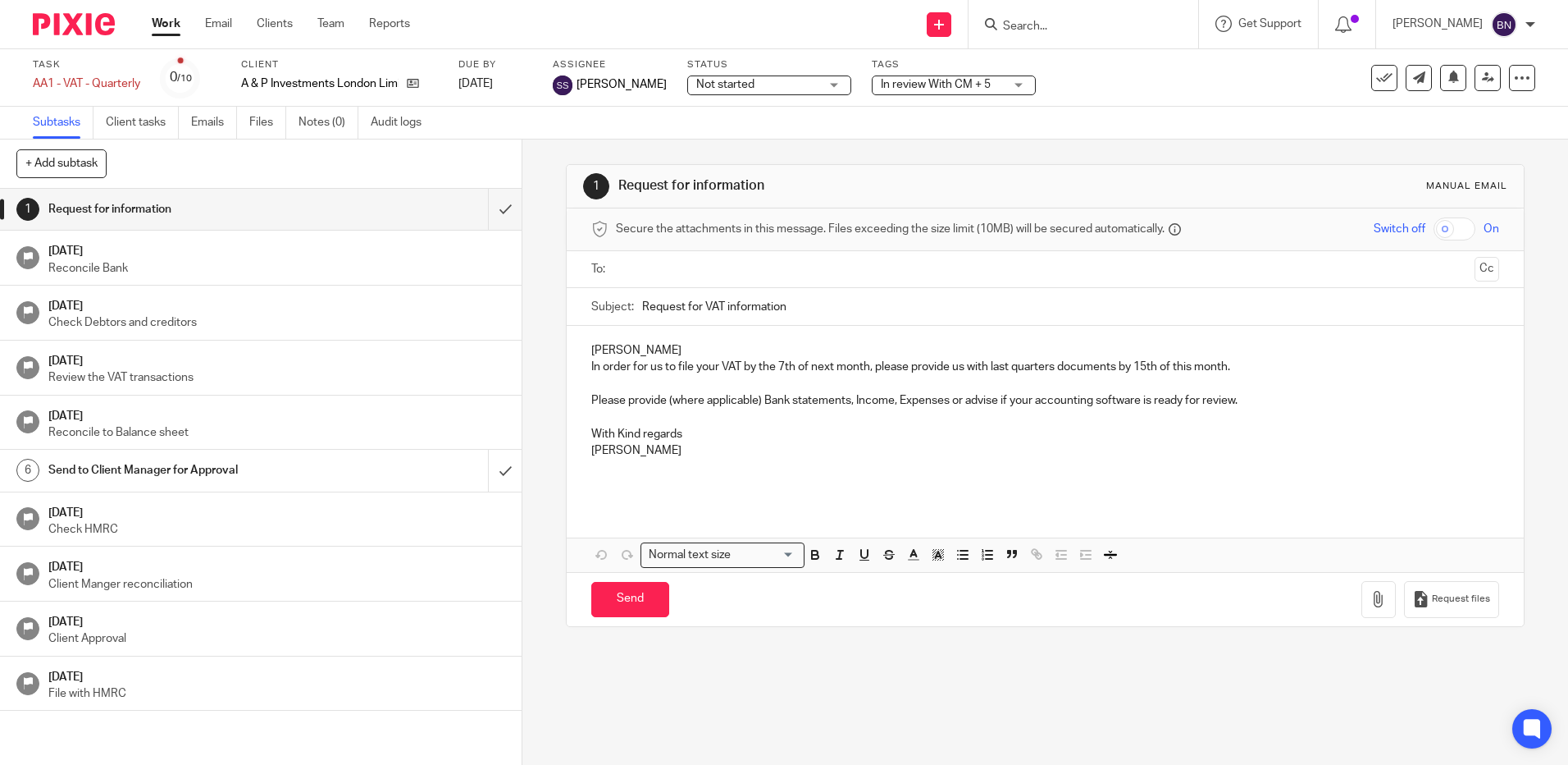
click at [1019, 80] on div "In review With CM + 5" at bounding box center [954, 85] width 164 height 20
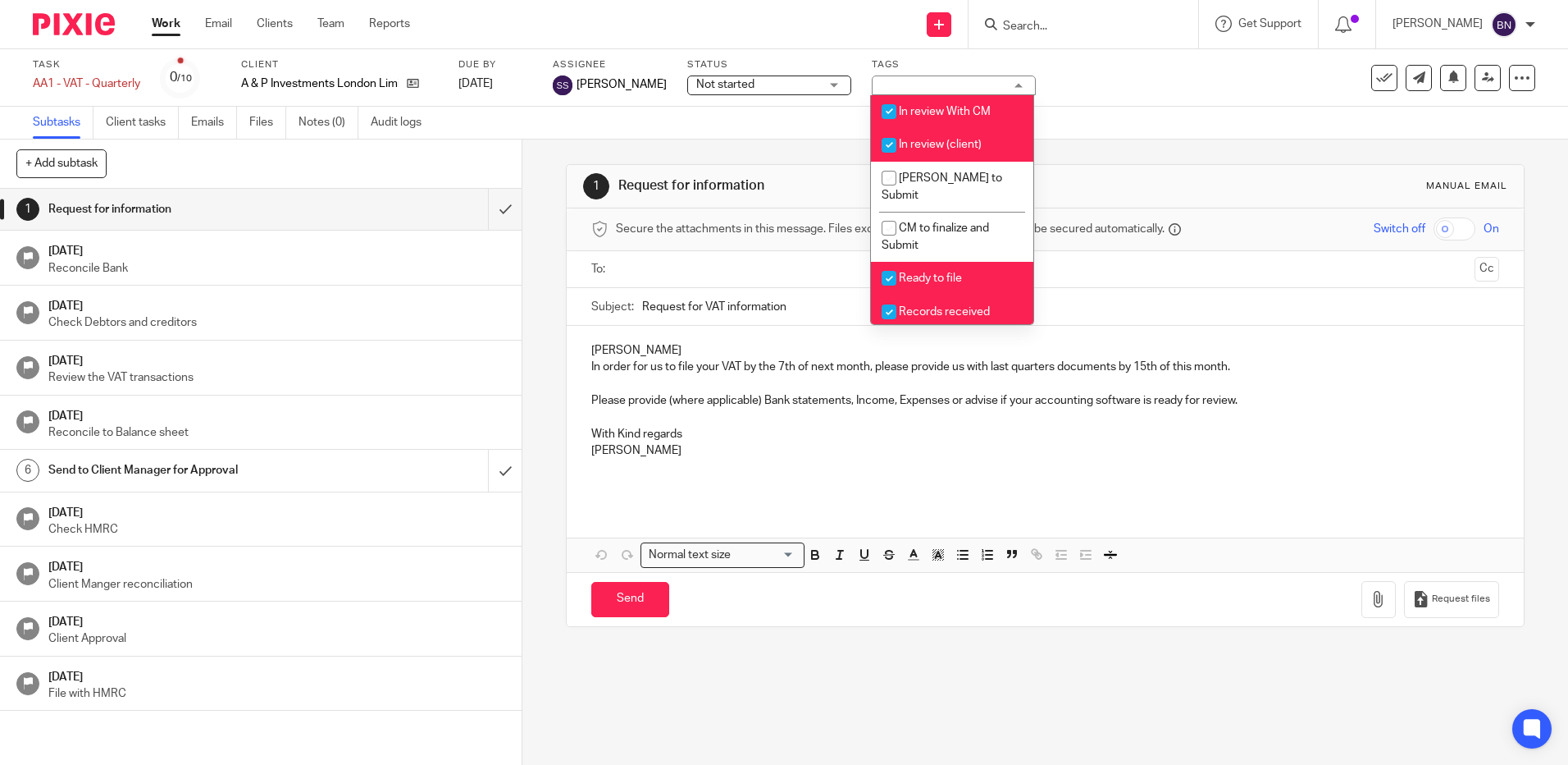
click at [888, 140] on input "checkbox" at bounding box center [889, 145] width 31 height 31
checkbox input "false"
drag, startPoint x: 895, startPoint y: 259, endPoint x: 893, endPoint y: 275, distance: 16.1
click at [894, 262] on input "checkbox" at bounding box center [889, 278] width 31 height 31
checkbox input "false"
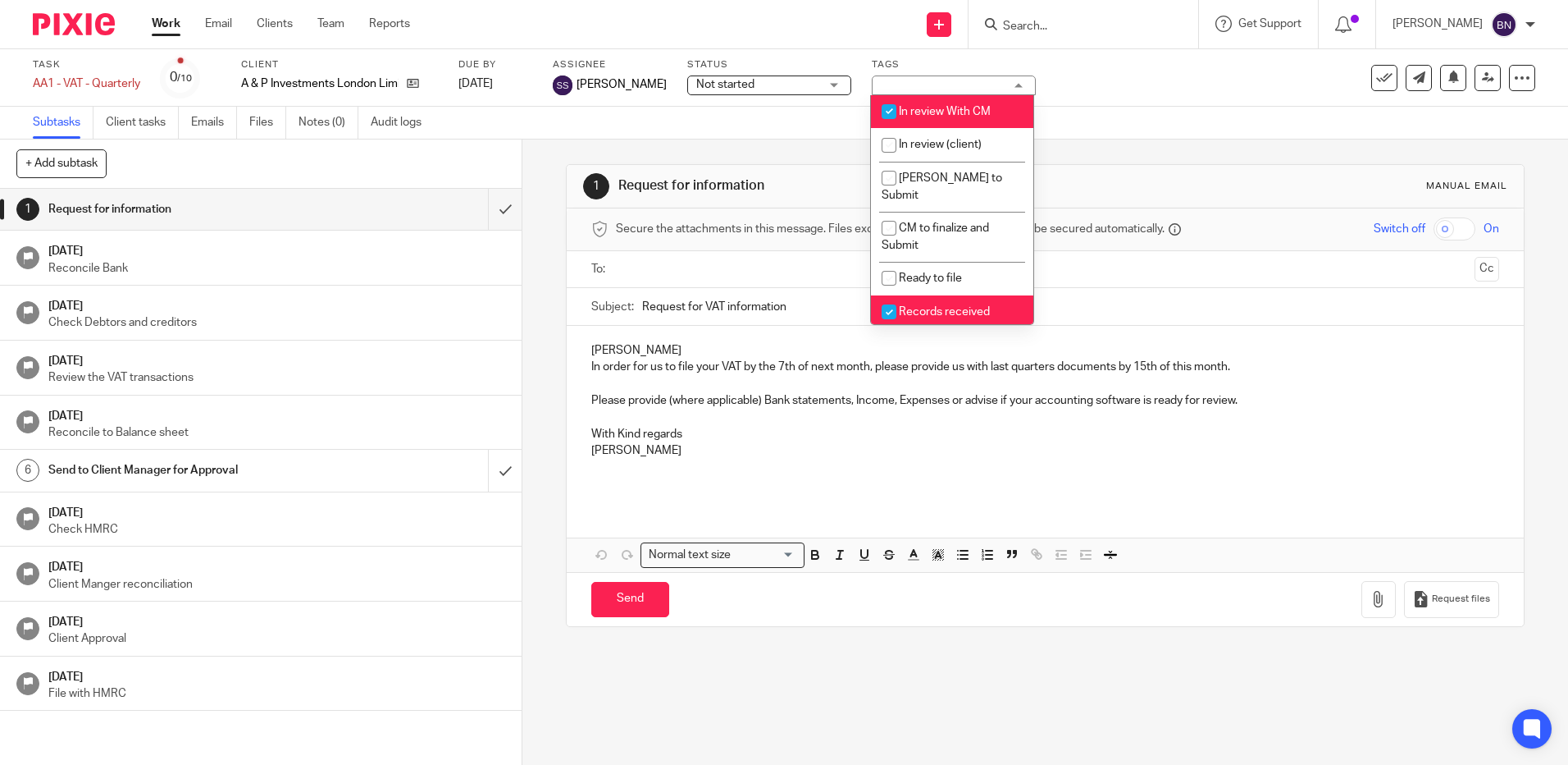
click at [894, 298] on input "checkbox" at bounding box center [889, 312] width 31 height 31
checkbox input "false"
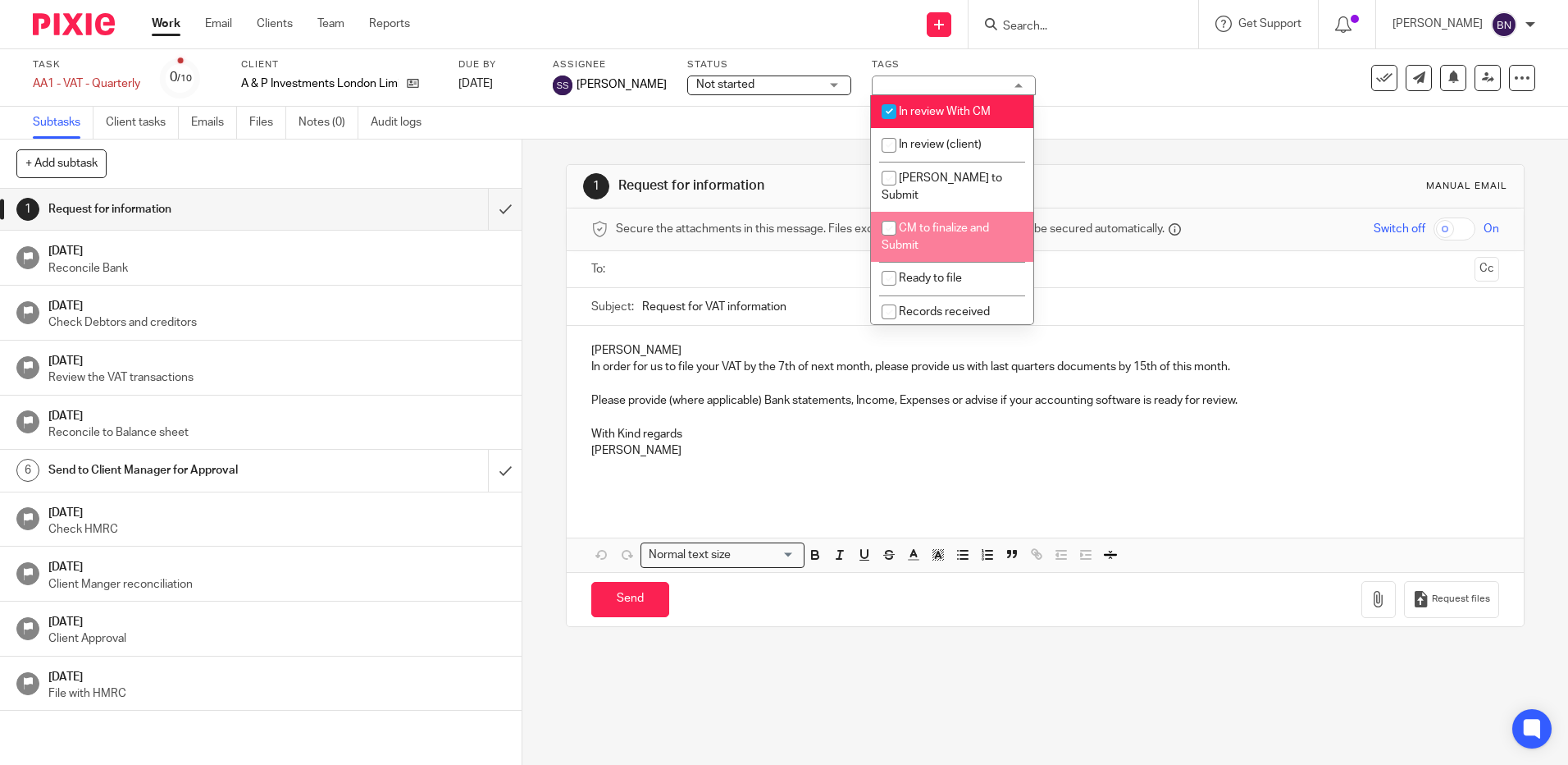
scroll to position [246, 0]
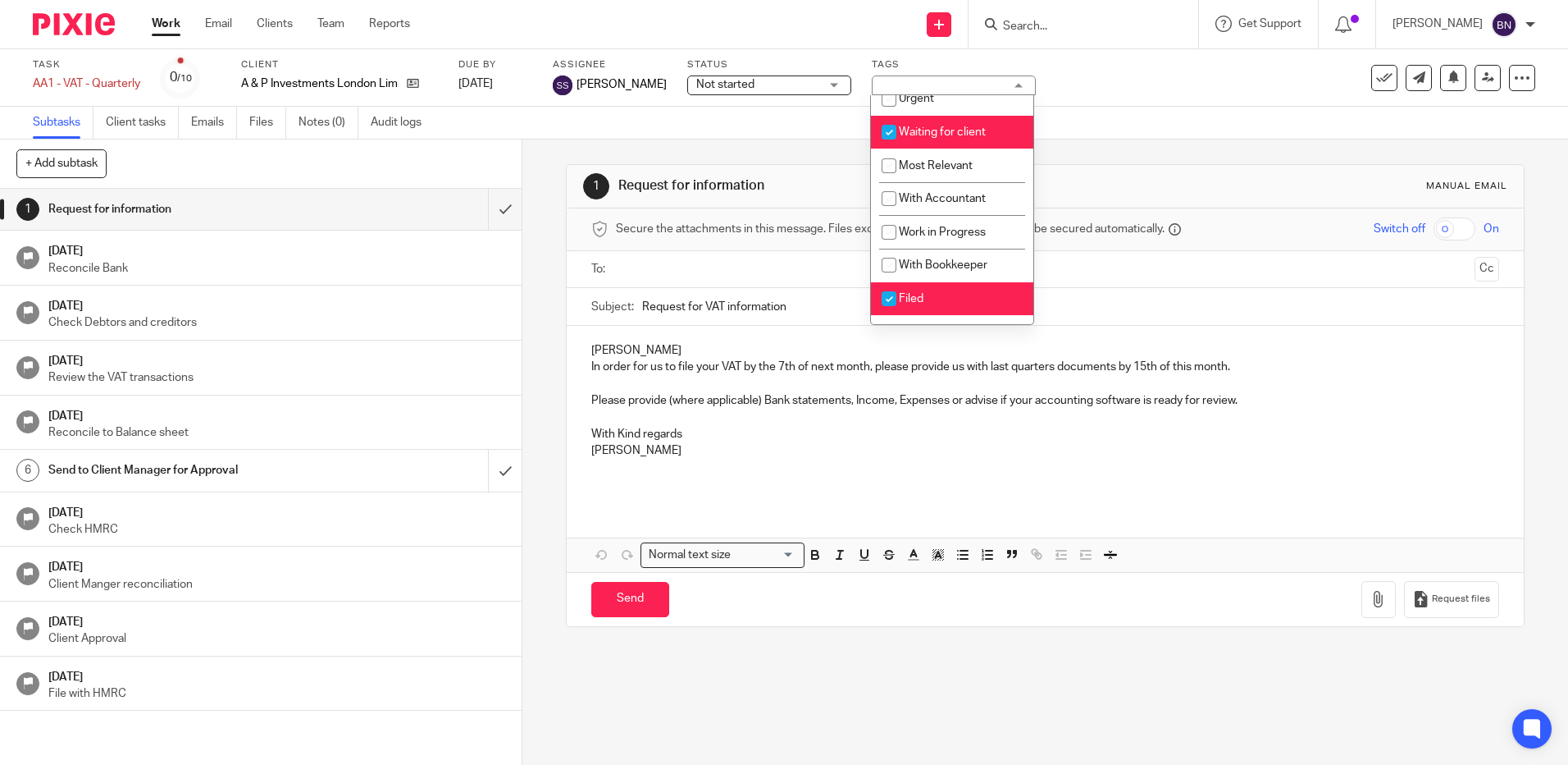
click at [882, 116] on input "checkbox" at bounding box center [889, 132] width 31 height 31
checkbox input "false"
click at [892, 283] on input "checkbox" at bounding box center [889, 299] width 31 height 31
checkbox input "false"
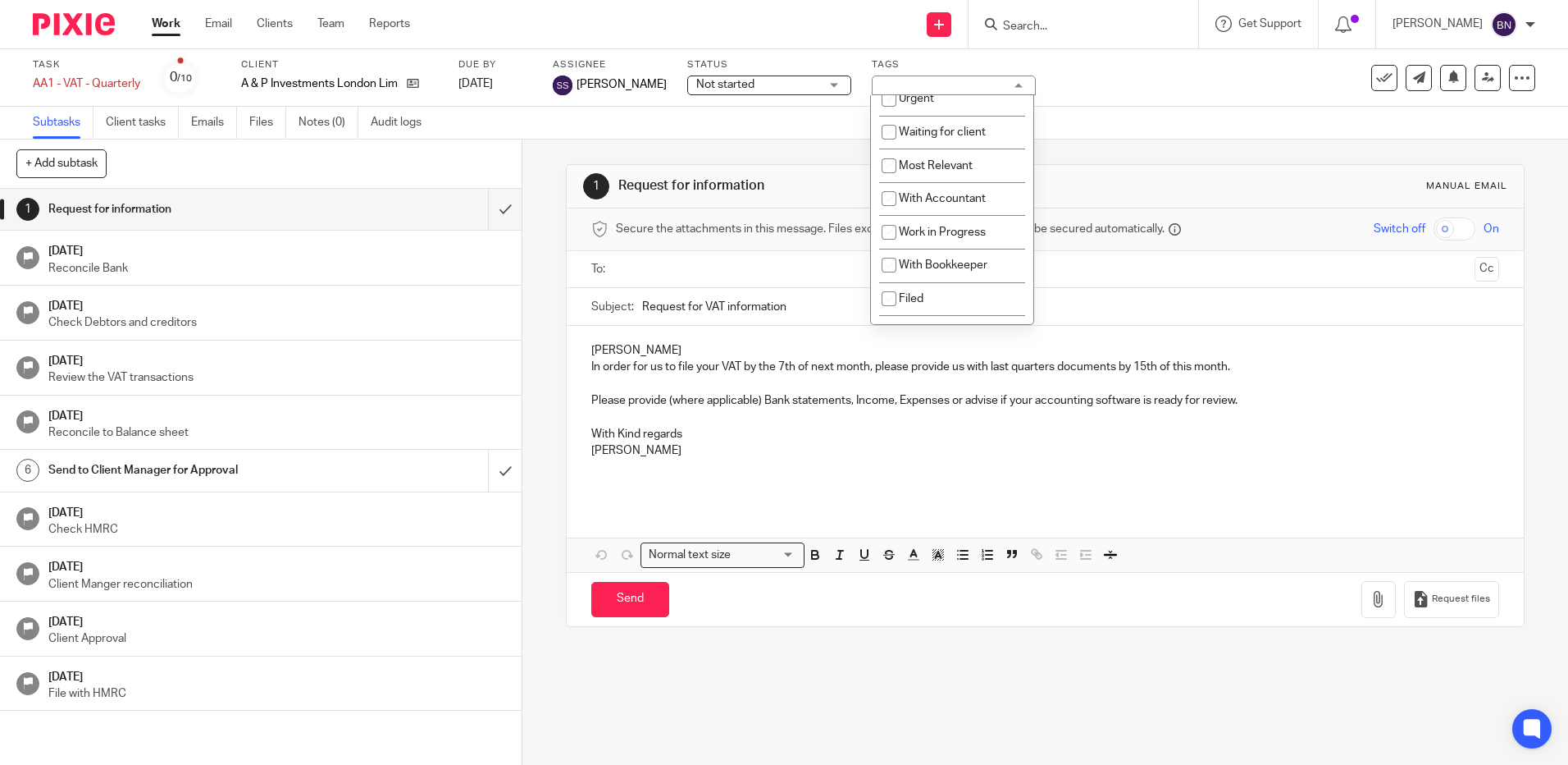
scroll to position [355, 0]
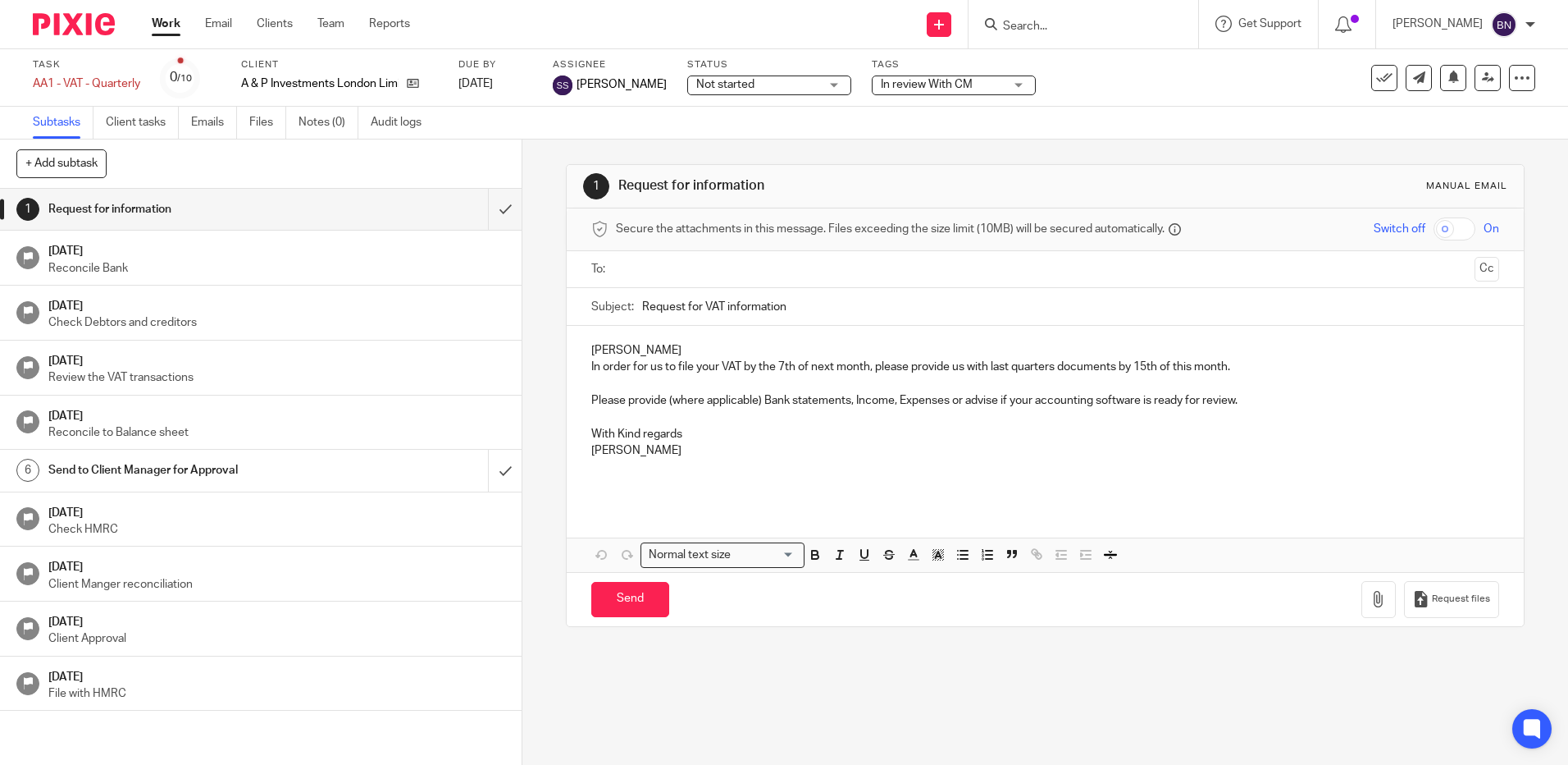
click at [919, 645] on div "1 Request for information Manual email Secure the attachments in this message. …" at bounding box center [1045, 395] width 958 height 512
click at [1492, 77] on div "See template in use Advanced task editor Copy task Change schedule Delete" at bounding box center [1454, 77] width 164 height 27
click at [1482, 79] on icon at bounding box center [1488, 77] width 12 height 12
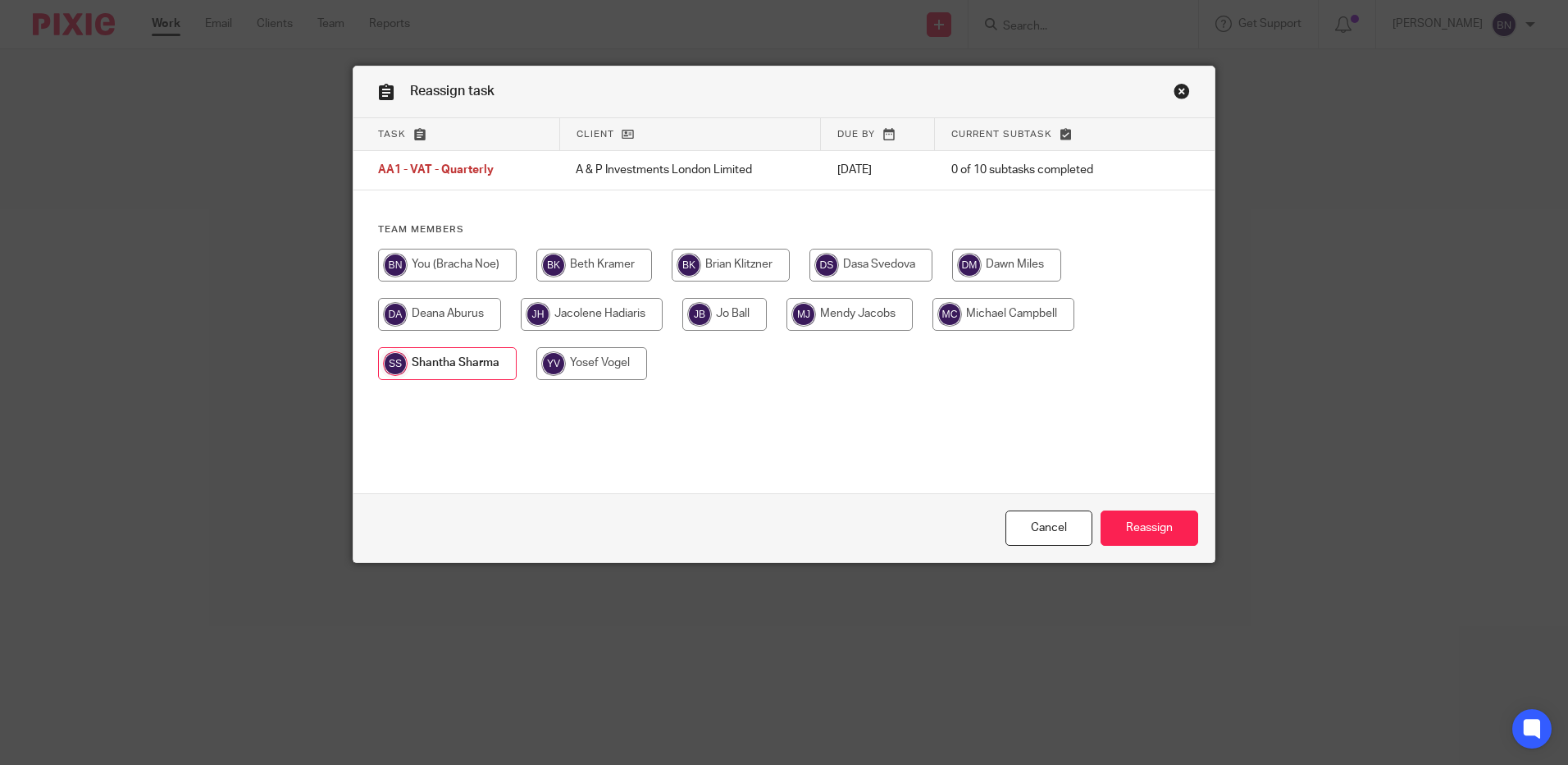
click at [741, 311] on input "radio" at bounding box center [724, 314] width 84 height 33
radio input "true"
click at [1136, 529] on input "Reassign" at bounding box center [1149, 527] width 97 height 35
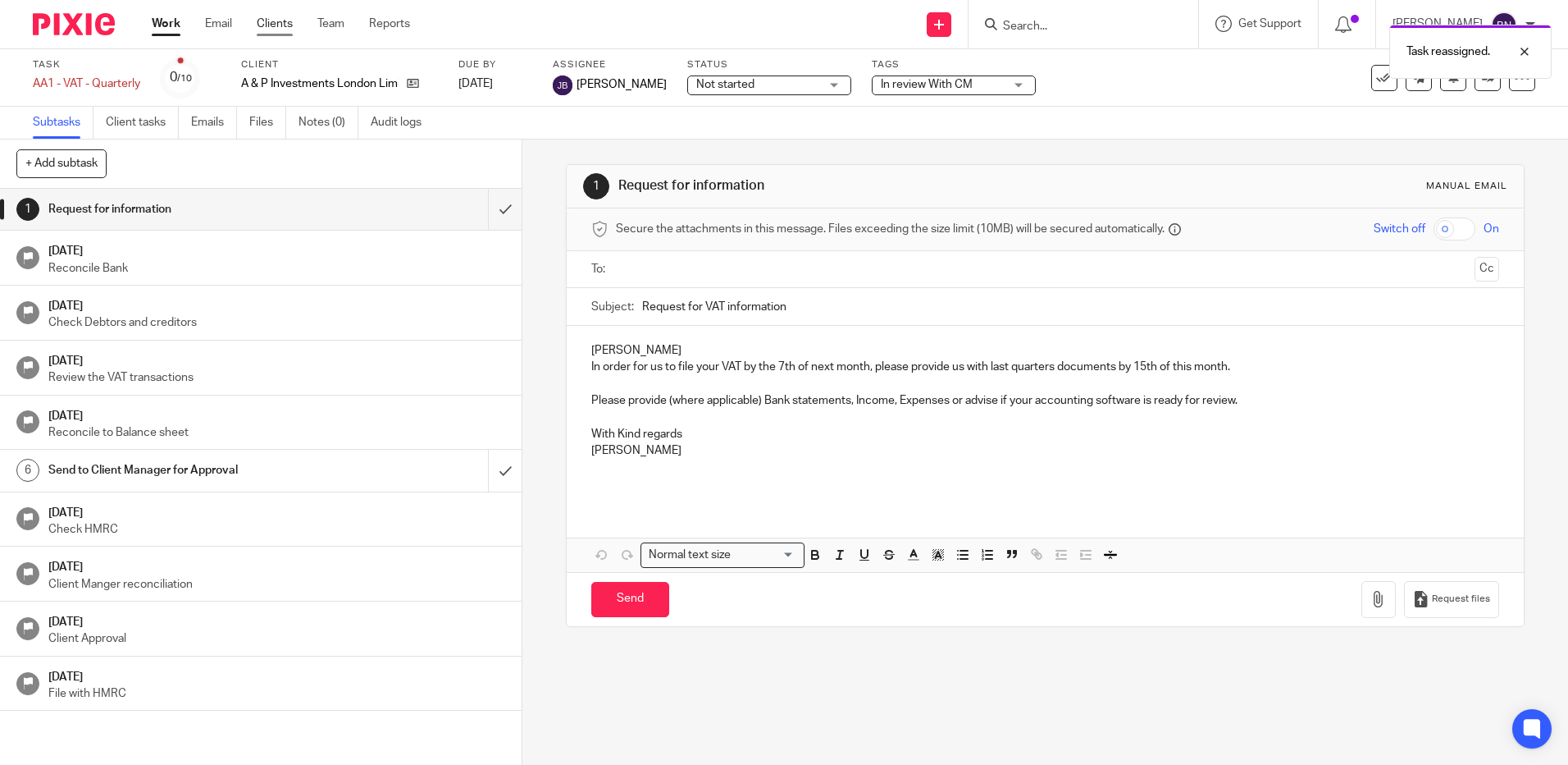
click at [280, 23] on link "Clients" at bounding box center [274, 23] width 36 height 16
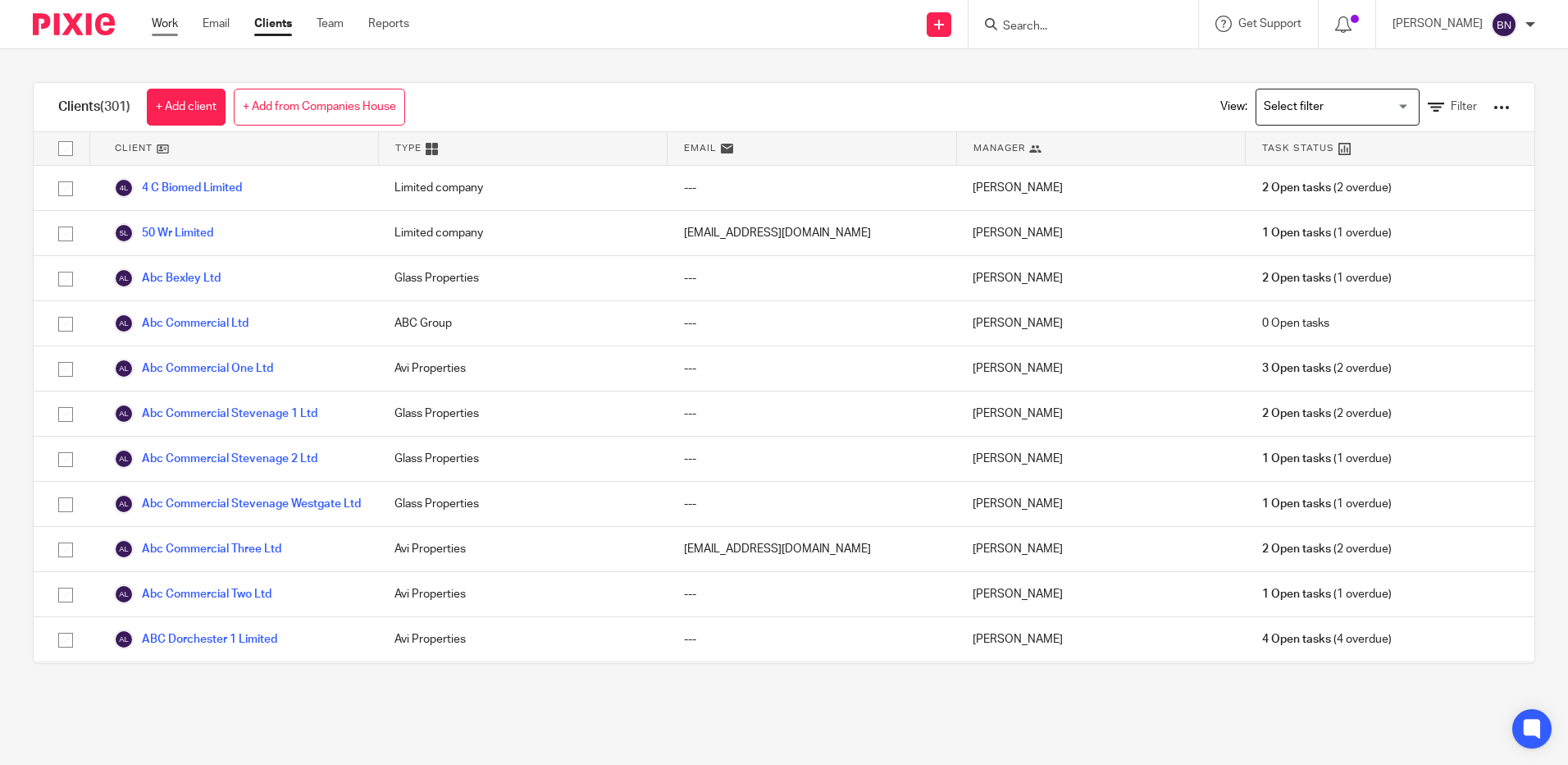
click at [157, 22] on link "Work" at bounding box center [164, 23] width 27 height 16
